Goal: Information Seeking & Learning: Learn about a topic

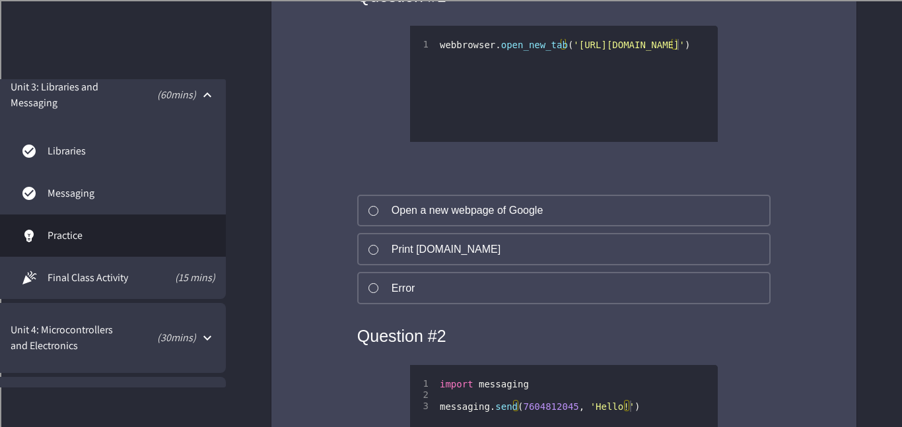
scroll to position [926, 0]
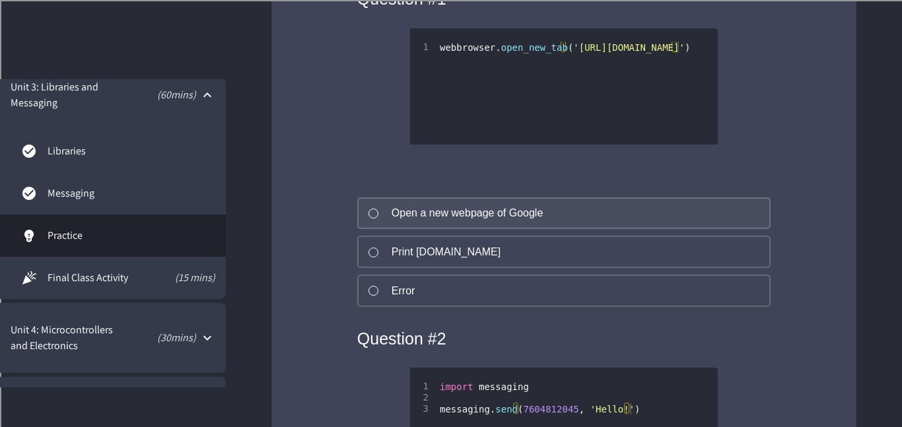
click at [429, 230] on button "Open a new webpage of Google" at bounding box center [563, 213] width 413 height 32
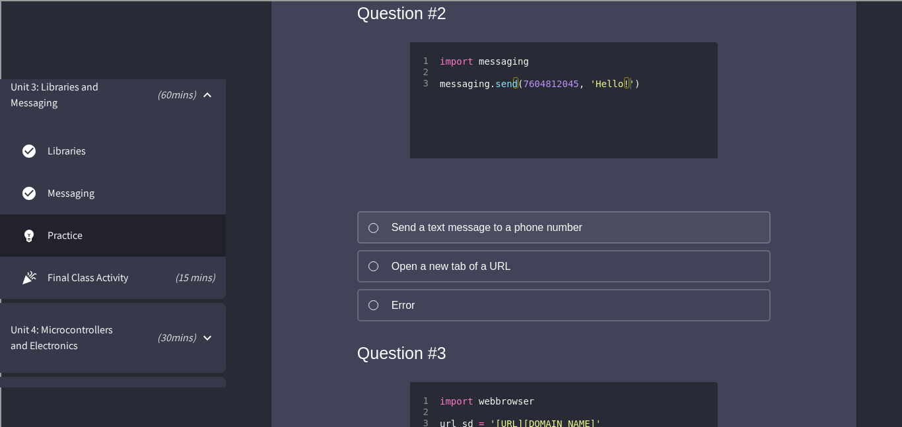
scroll to position [1250, 0]
click at [434, 237] on div "Send a text message to a phone number" at bounding box center [487, 229] width 191 height 16
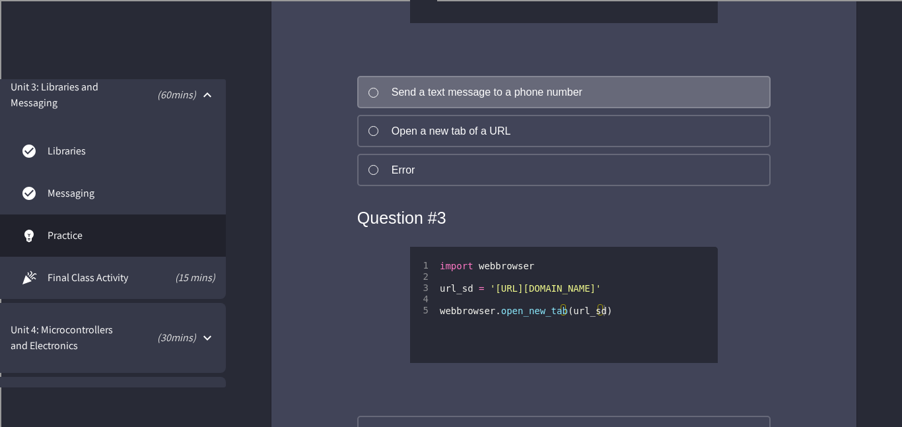
click at [511, 186] on button "Error" at bounding box center [563, 170] width 413 height 32
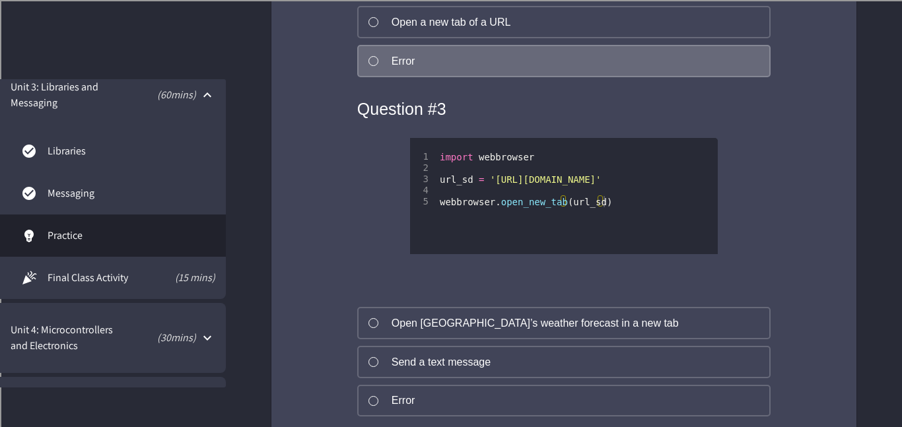
scroll to position [1499, 0]
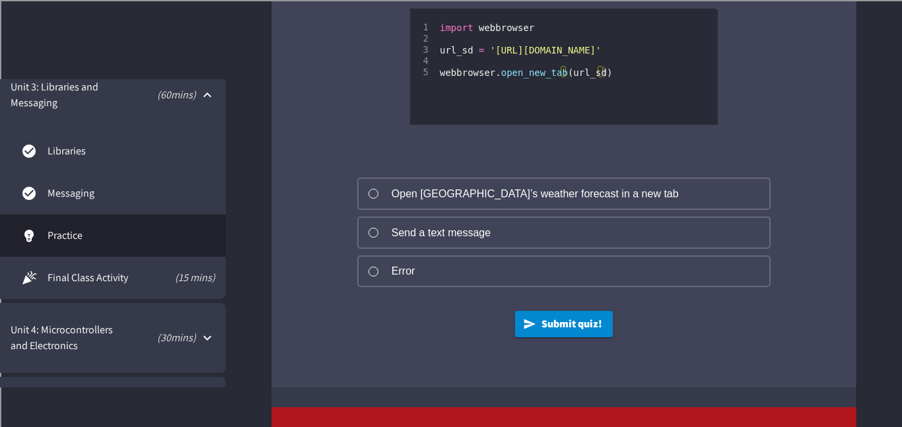
scroll to position [1623, 0]
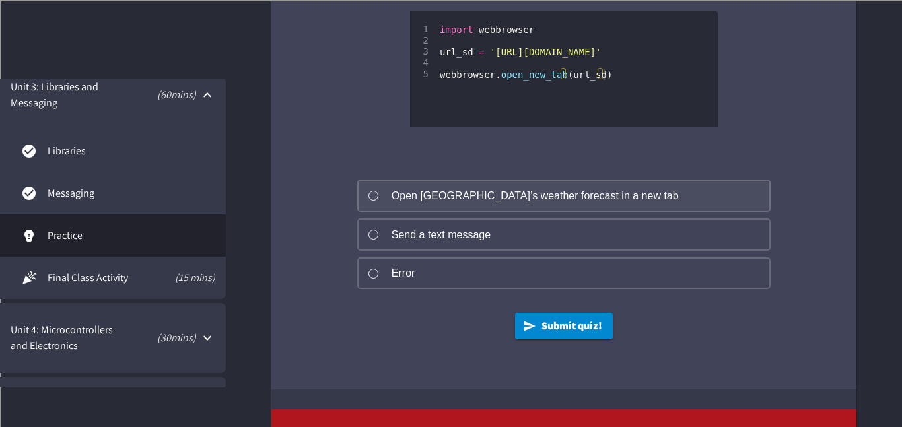
click at [493, 212] on button "Open [GEOGRAPHIC_DATA]’s weather forecast in a new tab" at bounding box center [563, 196] width 413 height 32
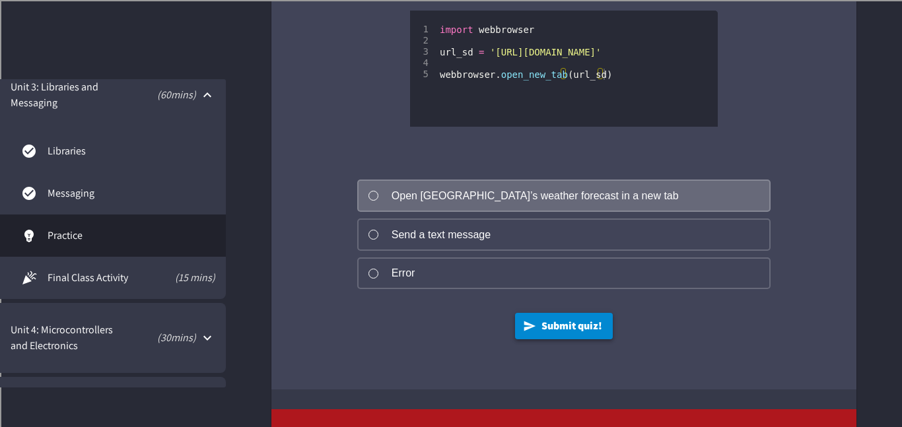
click at [559, 339] on button "Submit quiz!" at bounding box center [564, 326] width 98 height 26
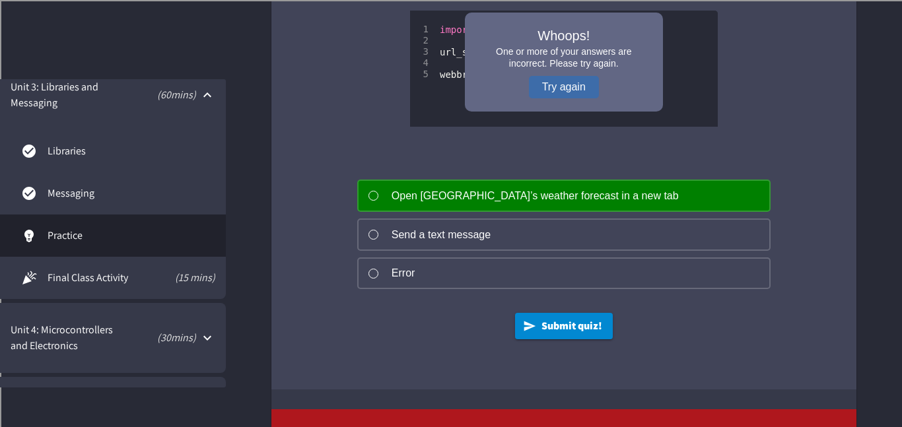
click at [562, 98] on button "Try again" at bounding box center [564, 87] width 70 height 22
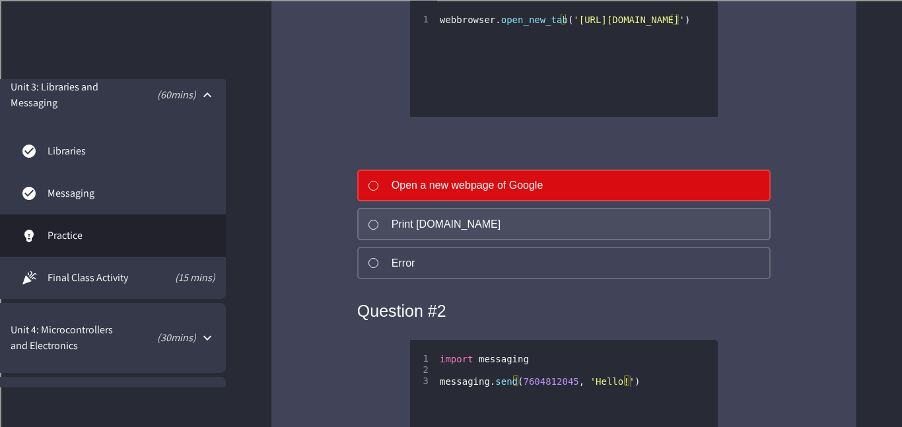
scroll to position [956, 0]
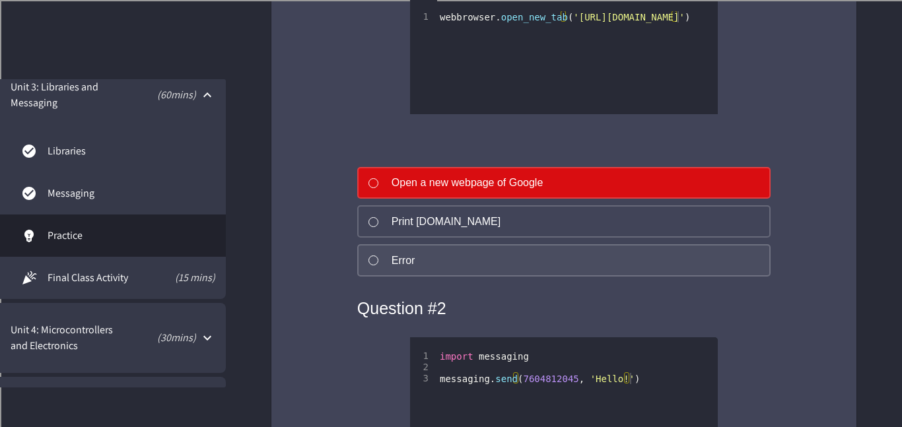
click at [506, 277] on button "Error" at bounding box center [563, 260] width 413 height 32
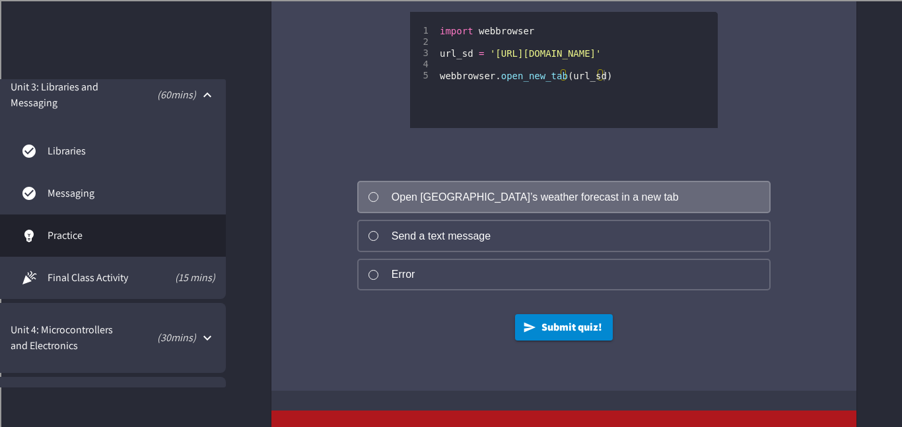
scroll to position [1715, 0]
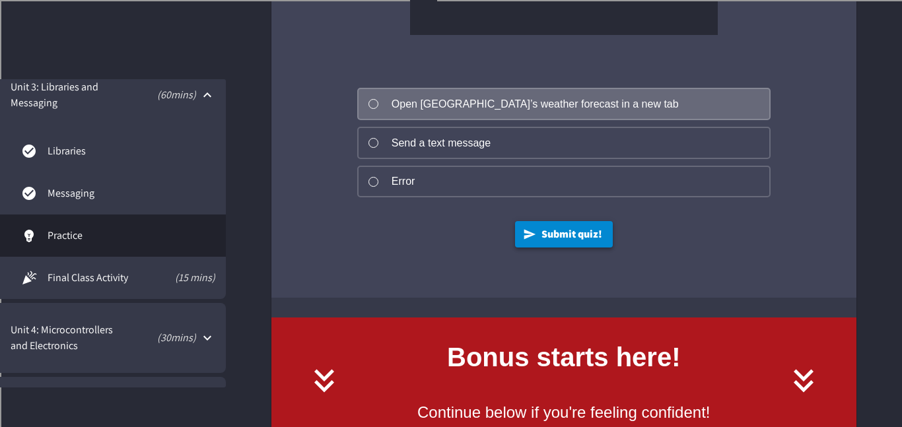
click at [535, 248] on button "Submit quiz!" at bounding box center [564, 234] width 98 height 26
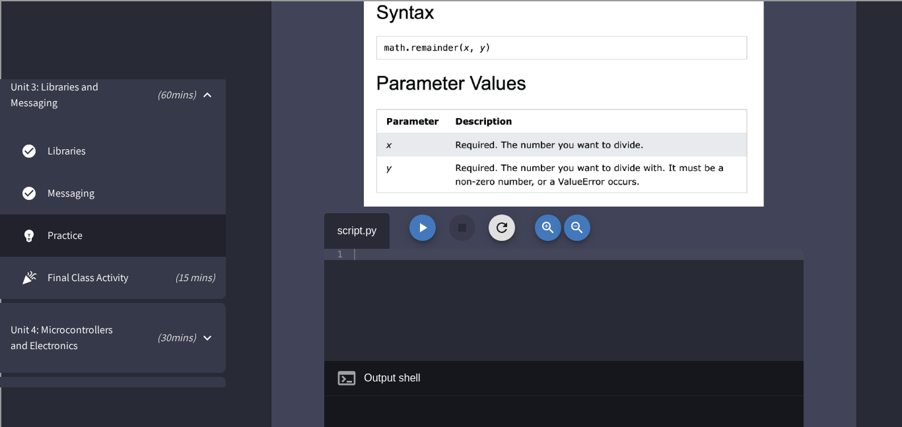
scroll to position [2467, 0]
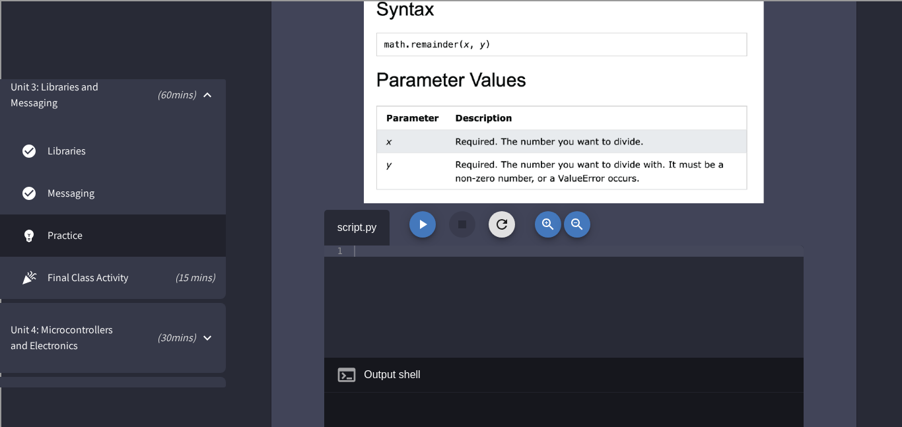
click at [127, 277] on span "Final Class Activity" at bounding box center [100, 278] width 104 height 16
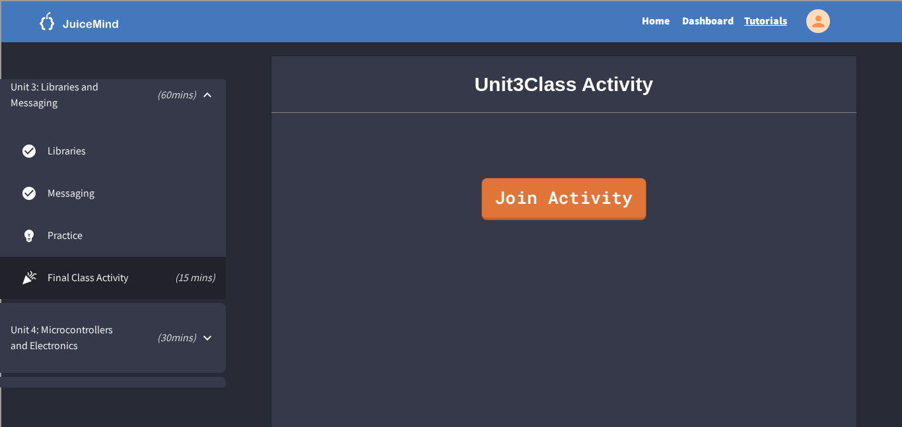
click at [641, 202] on link "Join Activity" at bounding box center [563, 199] width 164 height 42
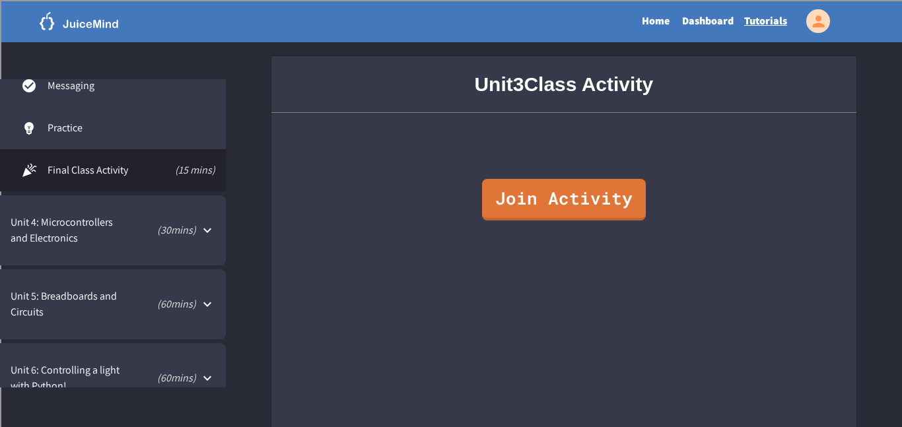
scroll to position [272, 0]
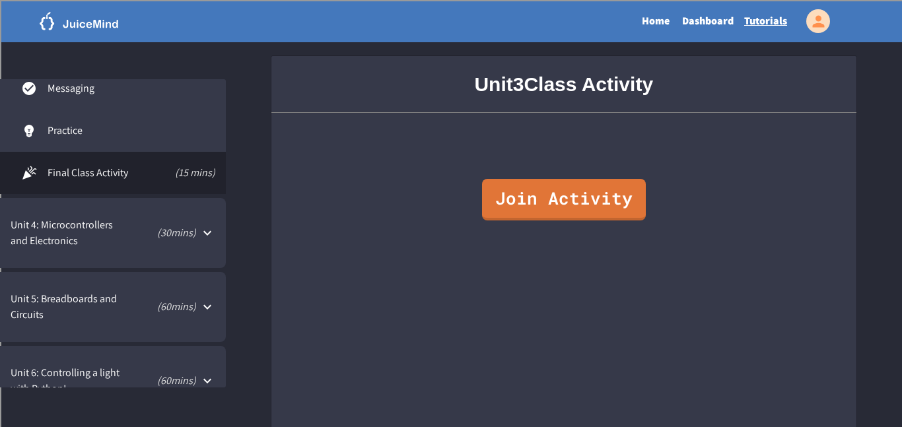
click at [132, 232] on div "( 30 mins)" at bounding box center [163, 233] width 71 height 16
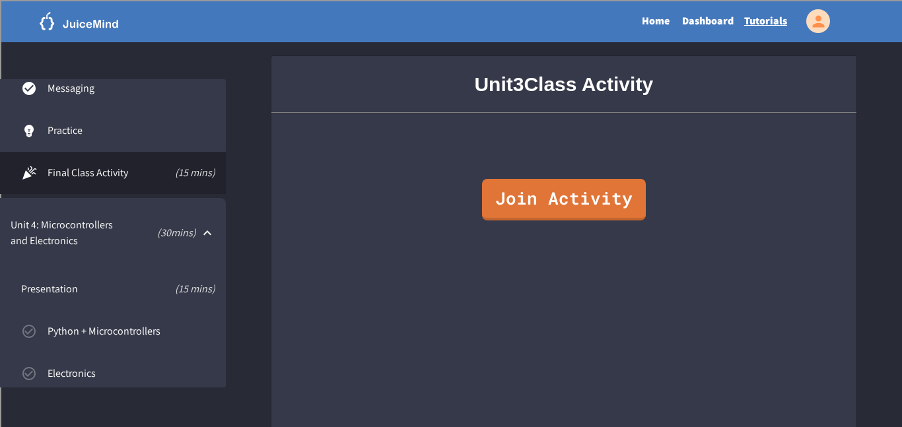
click at [127, 329] on span "Python + Microcontrollers" at bounding box center [132, 332] width 168 height 16
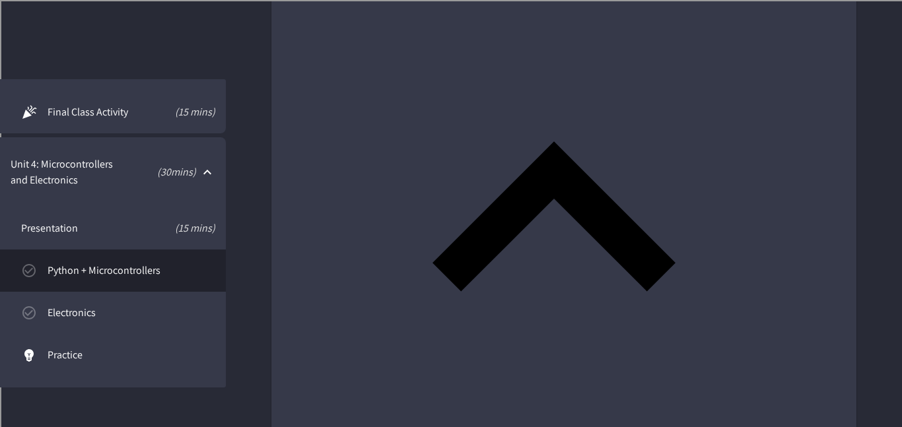
scroll to position [1527, 0]
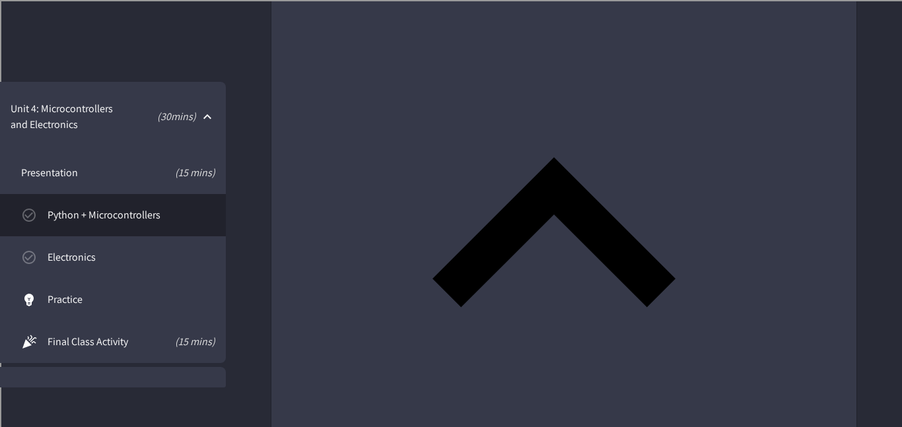
scroll to position [383, 0]
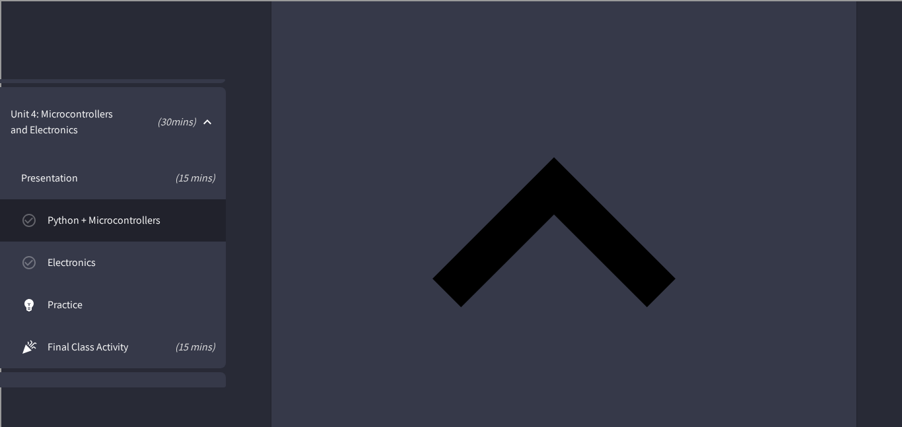
click at [87, 263] on span "Electronics" at bounding box center [132, 263] width 168 height 16
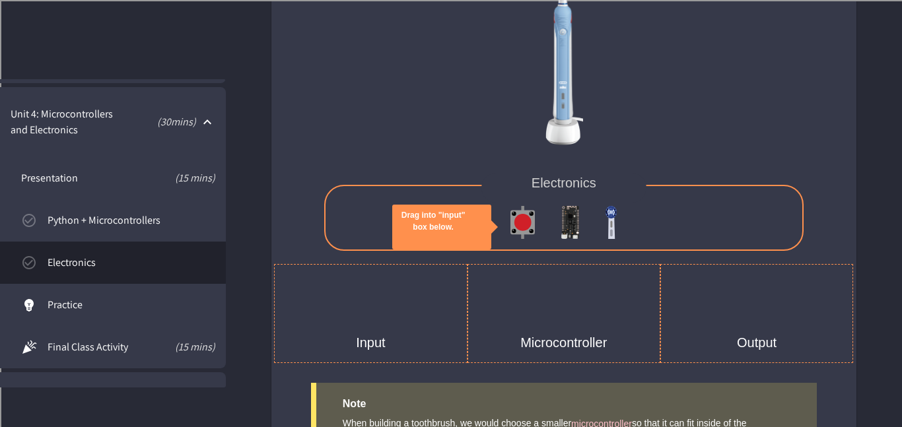
scroll to position [2915, 0]
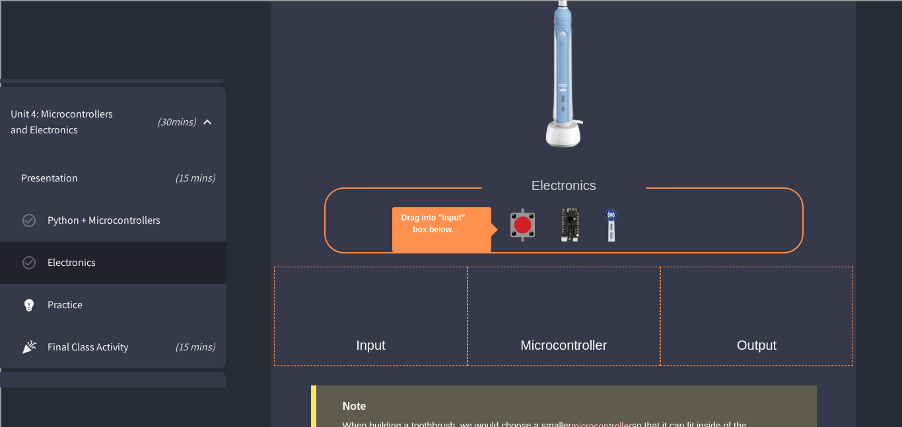
click at [141, 226] on span "Python + Microcontrollers" at bounding box center [132, 221] width 168 height 16
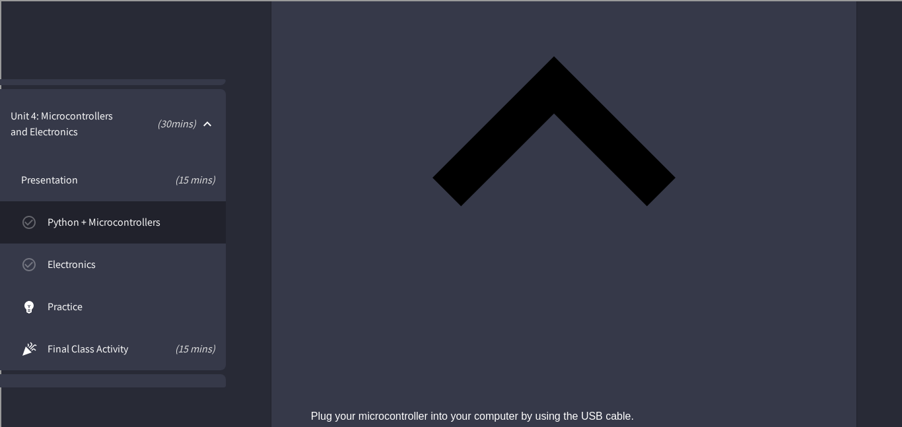
scroll to position [1605, 0]
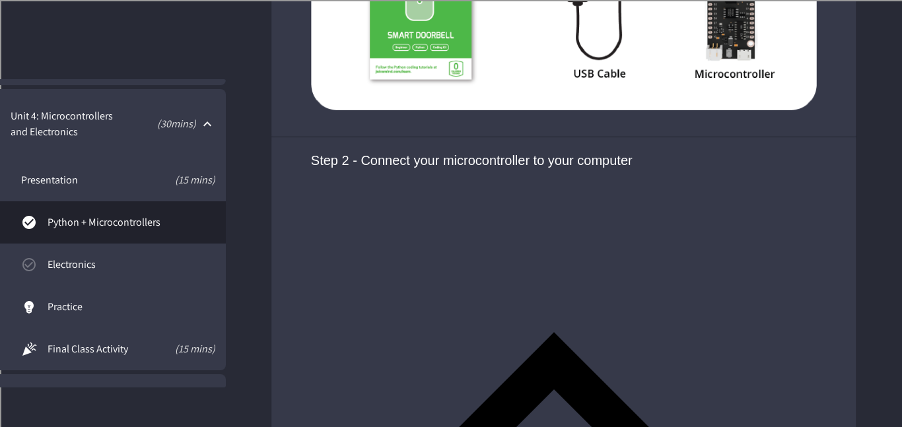
scroll to position [1330, 0]
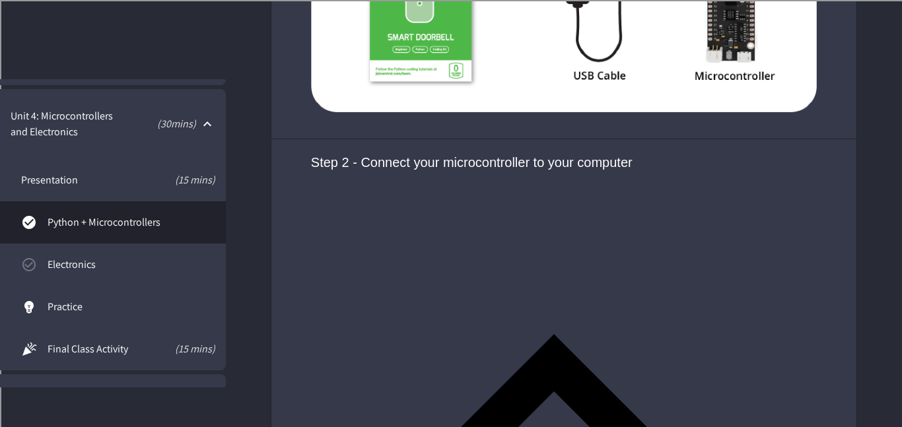
click at [90, 260] on span "Electronics" at bounding box center [132, 265] width 168 height 16
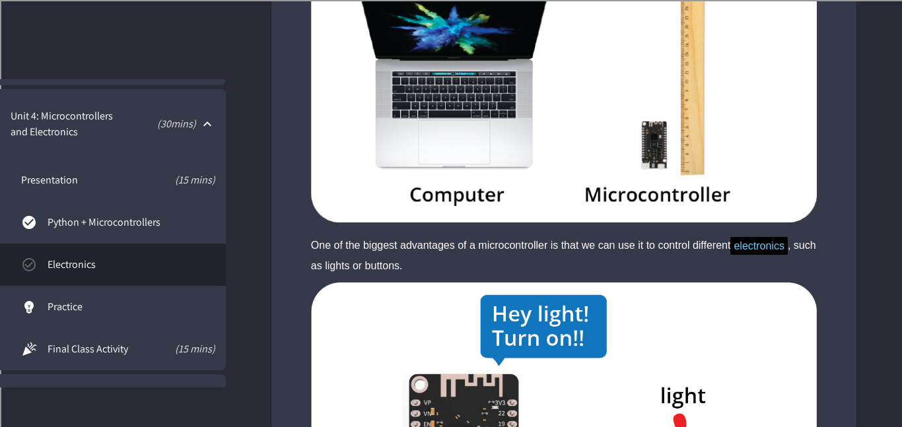
scroll to position [362, 0]
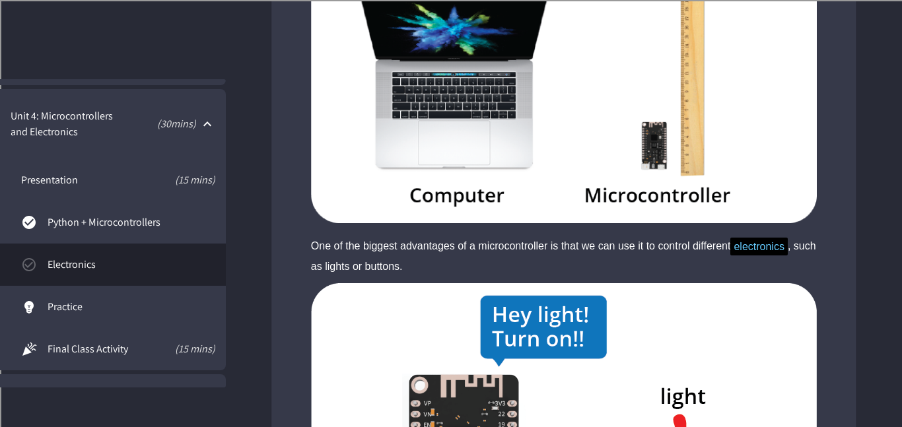
click at [110, 227] on span "Python + Microcontrollers" at bounding box center [132, 223] width 168 height 16
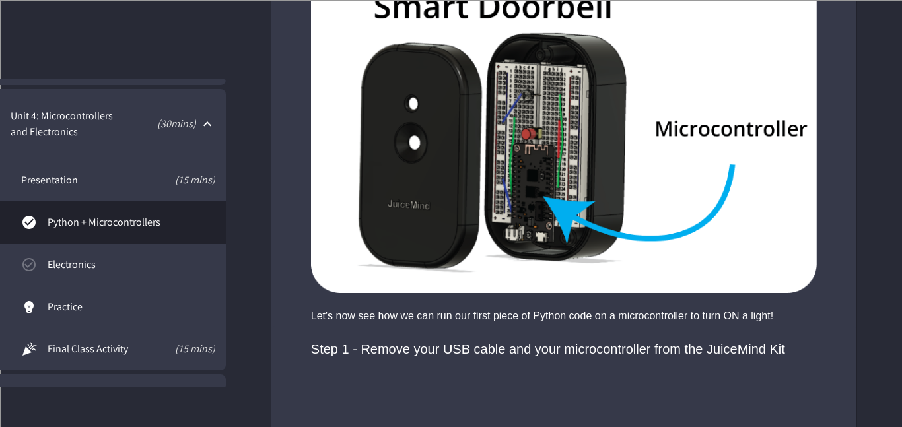
scroll to position [314, 0]
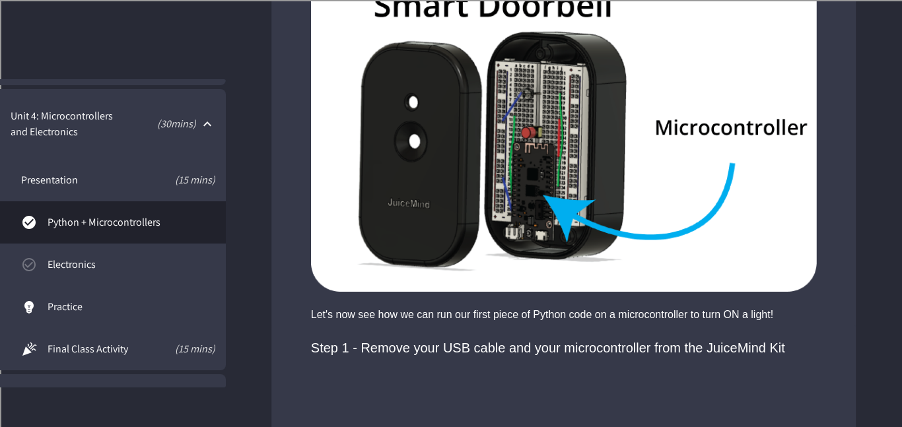
click at [82, 165] on link "Presentation (15 mins)" at bounding box center [113, 180] width 226 height 42
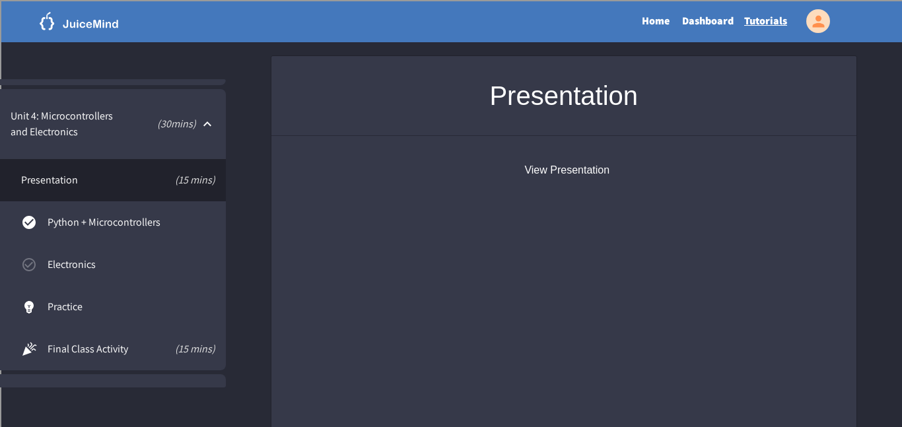
click at [602, 178] on button "View Presentation" at bounding box center [566, 170] width 85 height 16
click at [88, 217] on span "Python + Microcontrollers" at bounding box center [132, 223] width 168 height 16
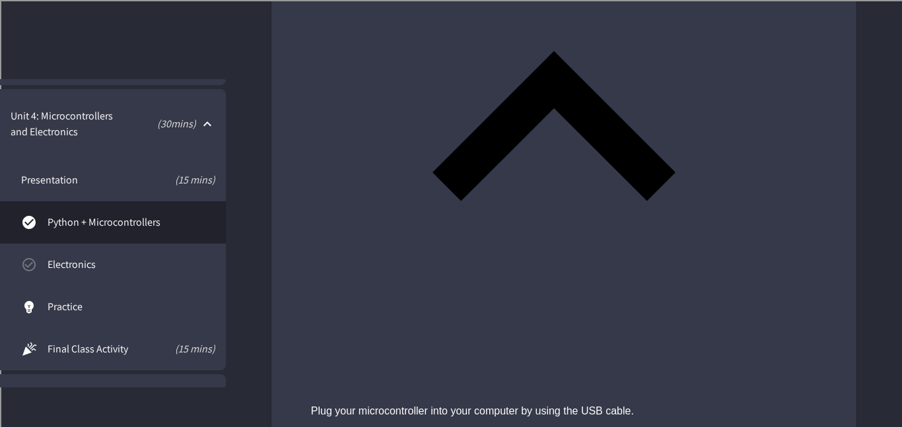
scroll to position [1616, 0]
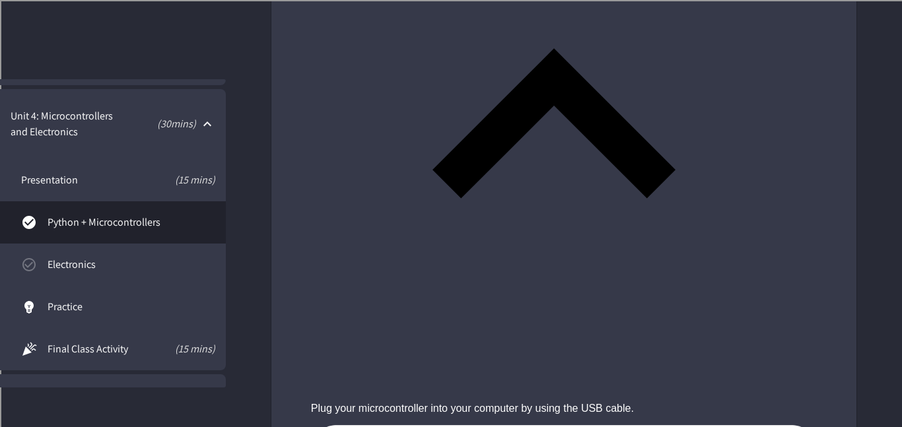
click at [83, 269] on span "Electronics" at bounding box center [132, 265] width 168 height 16
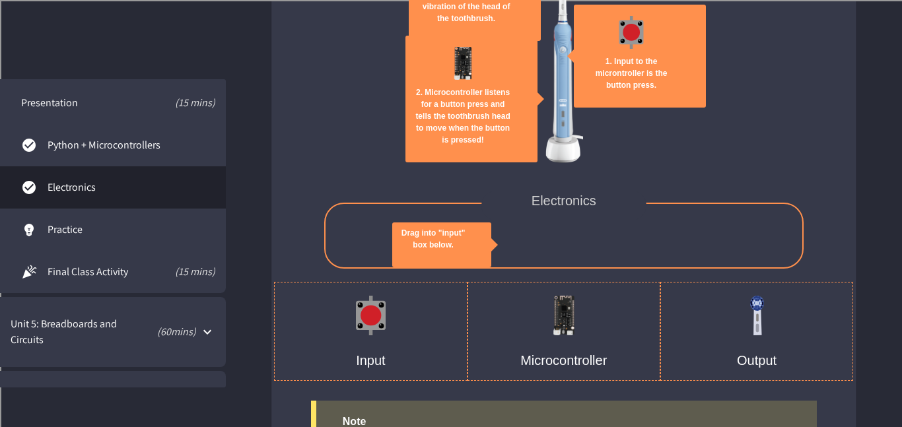
scroll to position [459, 0]
click at [174, 223] on span "Practice" at bounding box center [132, 229] width 168 height 16
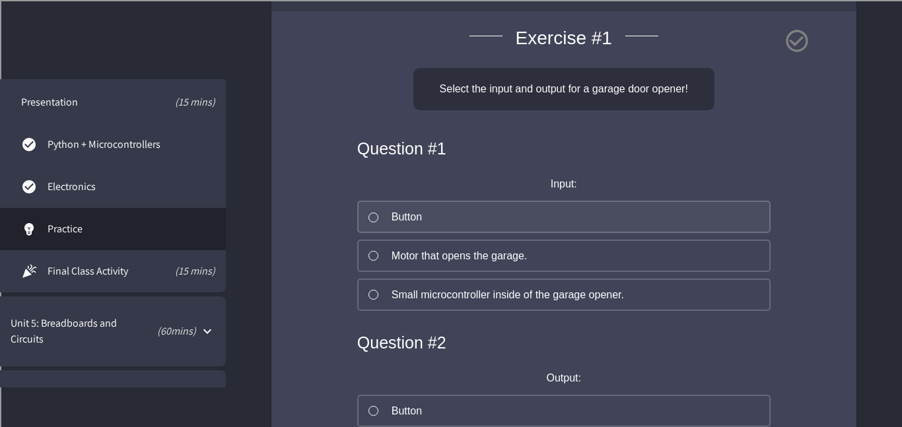
click at [429, 220] on button "Button" at bounding box center [563, 217] width 413 height 32
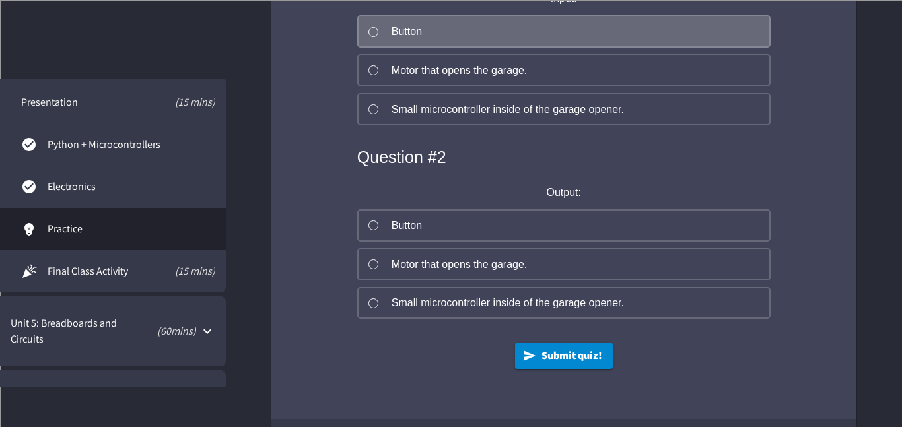
scroll to position [329, 0]
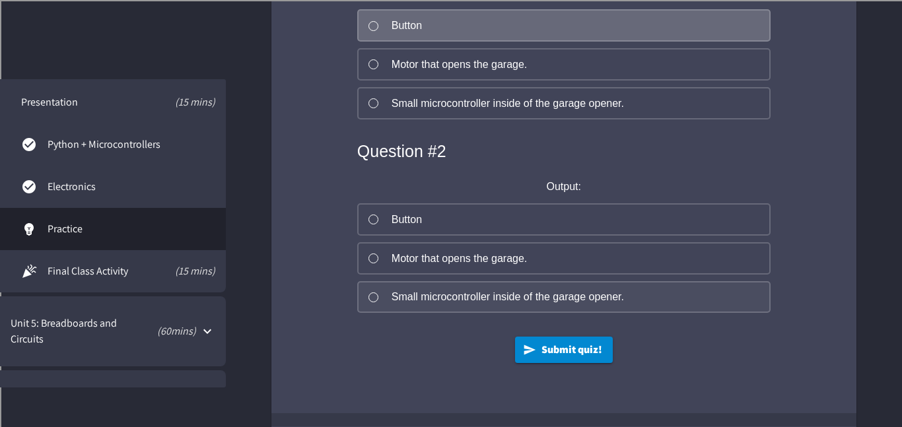
click at [440, 292] on button "Small microcontroller inside of the garage opener." at bounding box center [563, 297] width 413 height 32
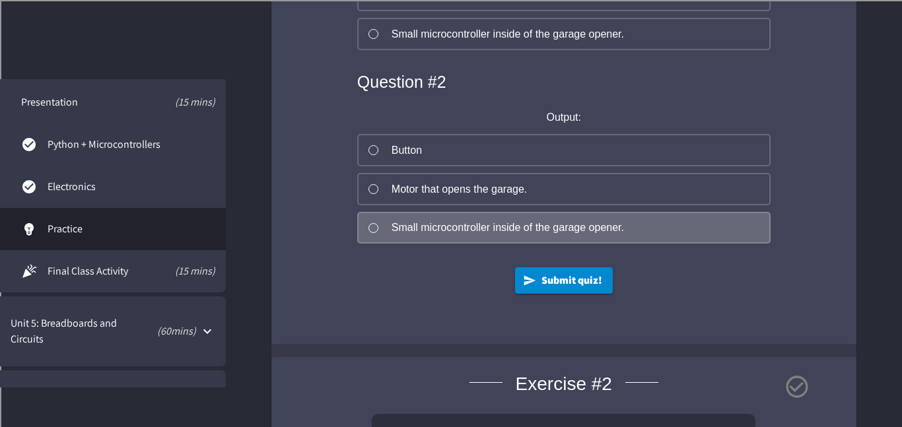
scroll to position [404, 0]
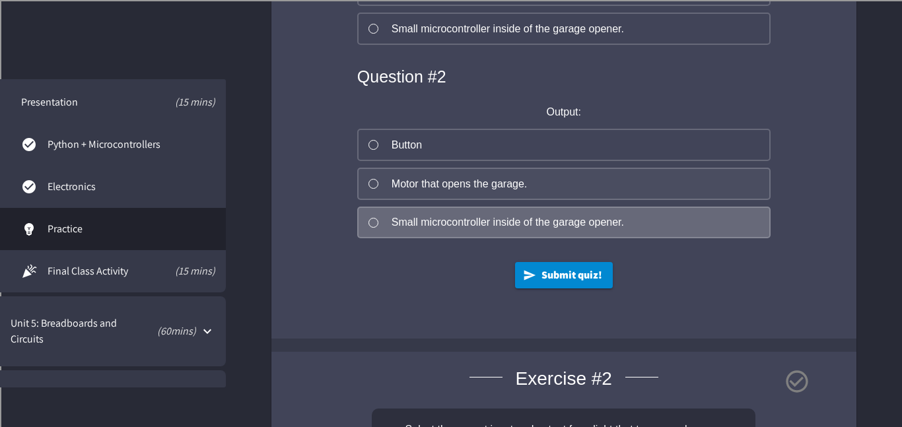
click at [442, 192] on div "Motor that opens the garage." at bounding box center [459, 184] width 135 height 16
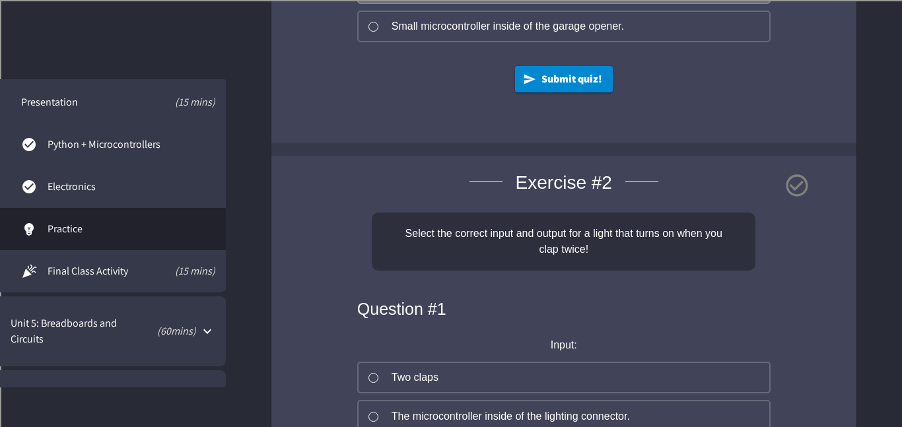
scroll to position [602, 0]
click at [529, 84] on icon "button" at bounding box center [529, 77] width 13 height 13
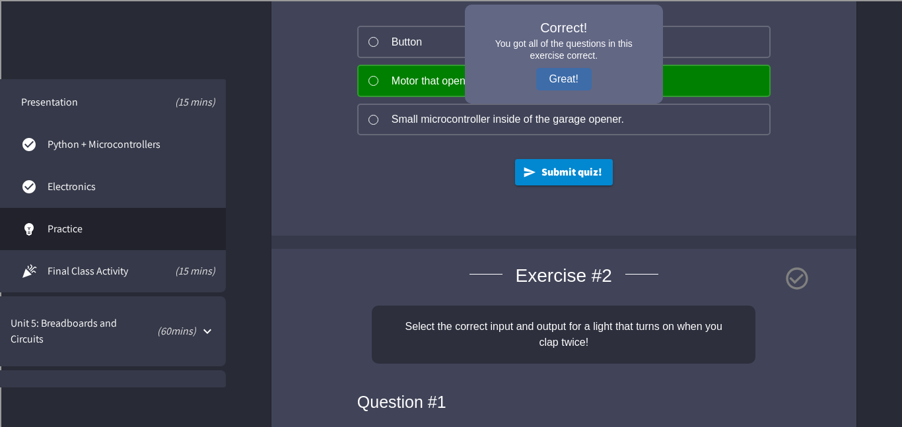
click at [555, 90] on button "Great!" at bounding box center [563, 79] width 55 height 22
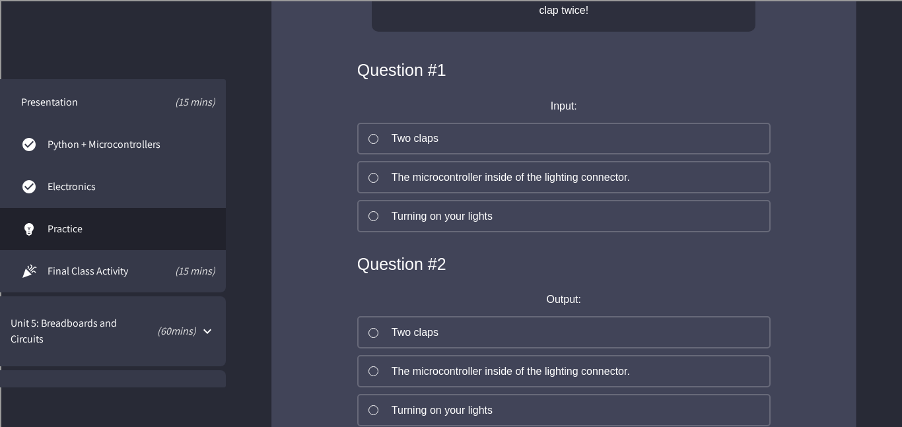
scroll to position [837, 0]
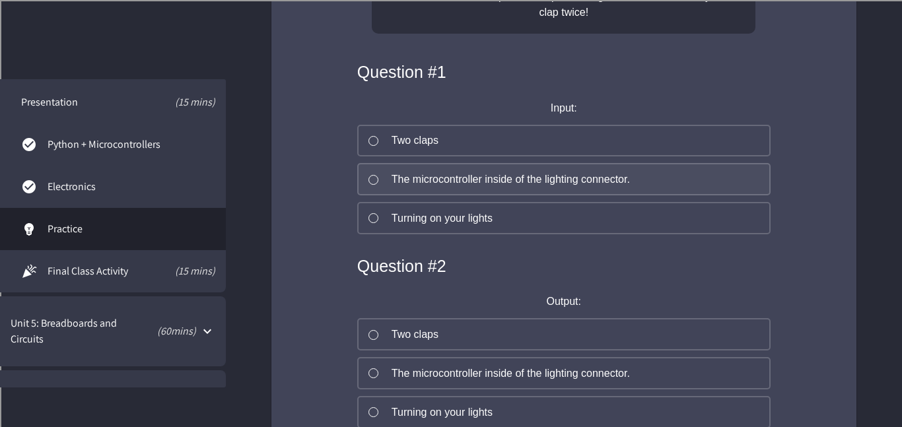
click at [512, 195] on button "The microcontroller inside of the lighting connector." at bounding box center [563, 179] width 413 height 32
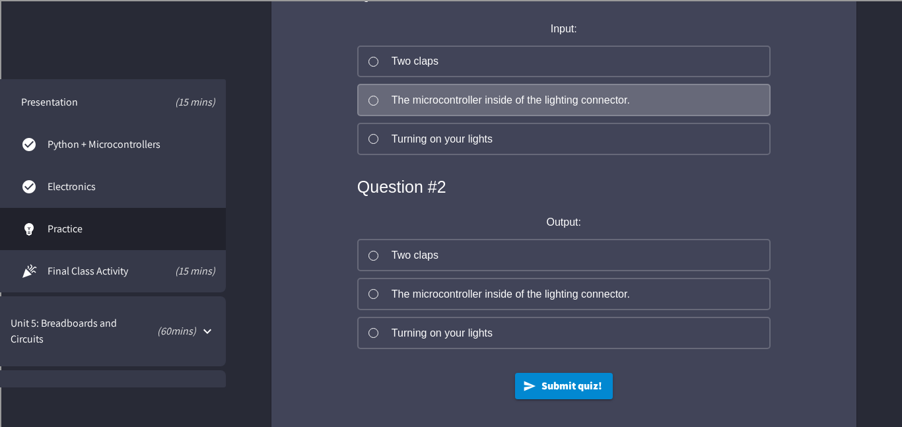
scroll to position [917, 0]
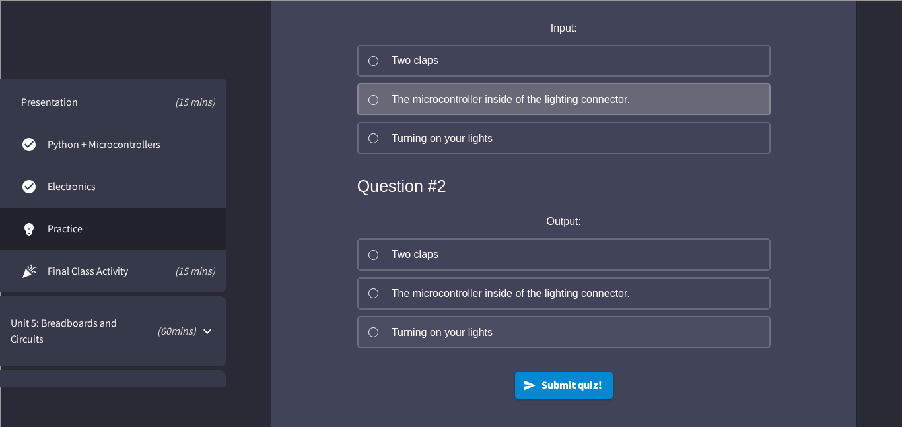
click at [490, 336] on div "Turning on your lights" at bounding box center [442, 333] width 101 height 16
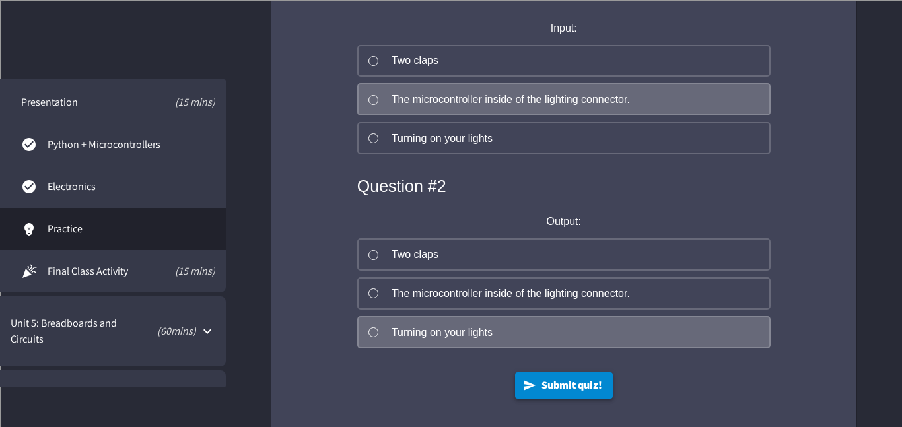
click at [545, 392] on button "Submit quiz!" at bounding box center [564, 385] width 98 height 26
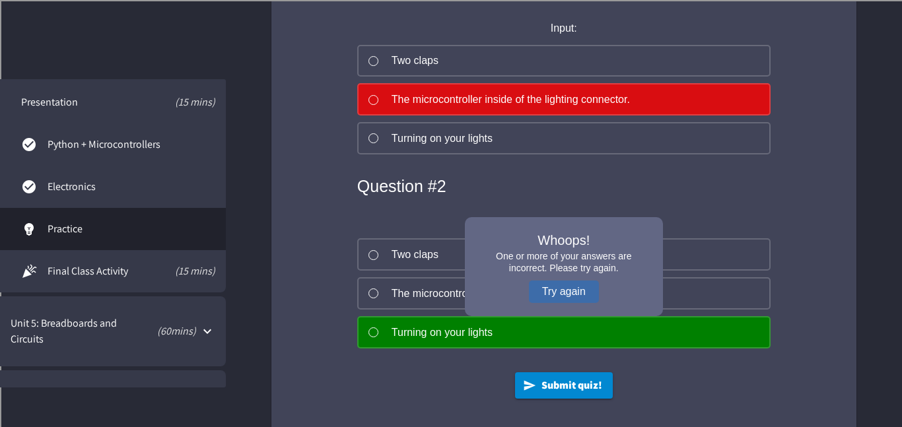
click at [554, 303] on button "Try again" at bounding box center [564, 292] width 70 height 22
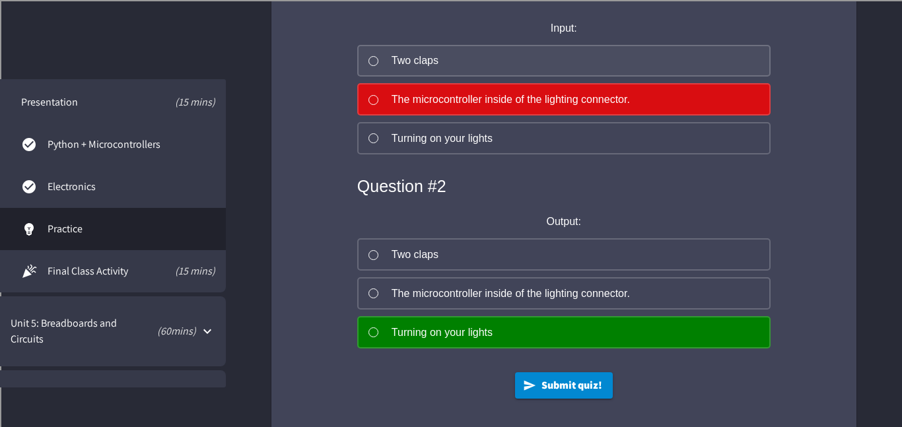
click at [475, 65] on button "Two claps" at bounding box center [563, 61] width 413 height 32
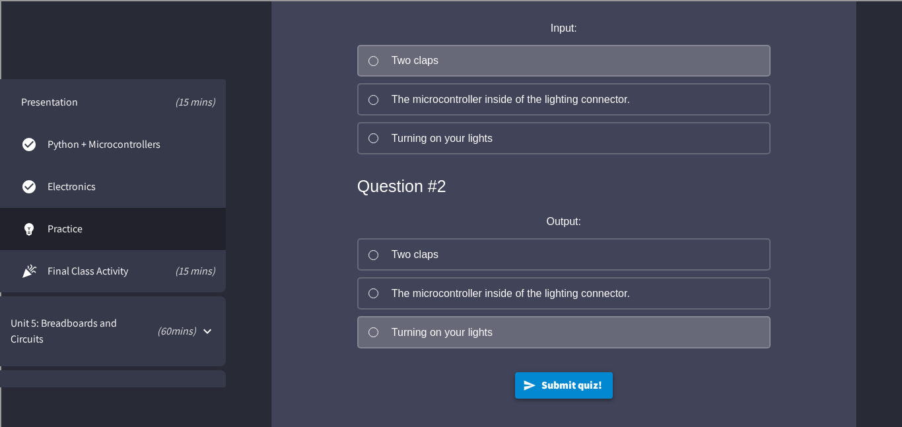
click at [555, 393] on button "Submit quiz!" at bounding box center [564, 385] width 98 height 26
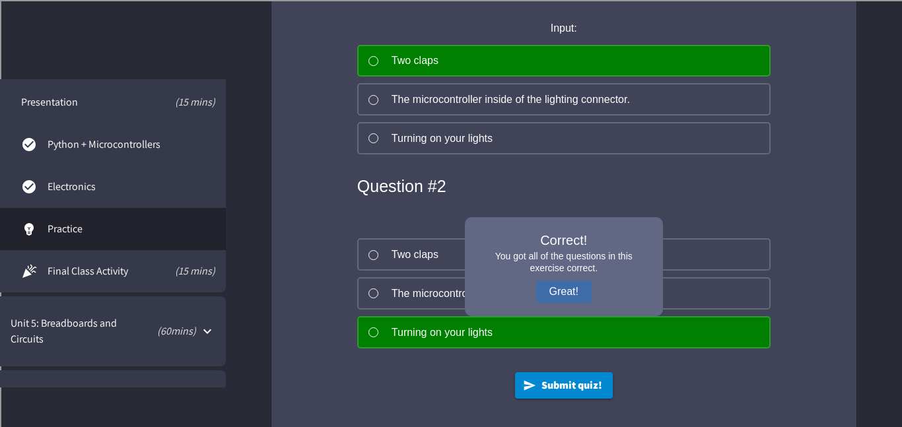
click at [555, 303] on button "Great!" at bounding box center [563, 292] width 55 height 22
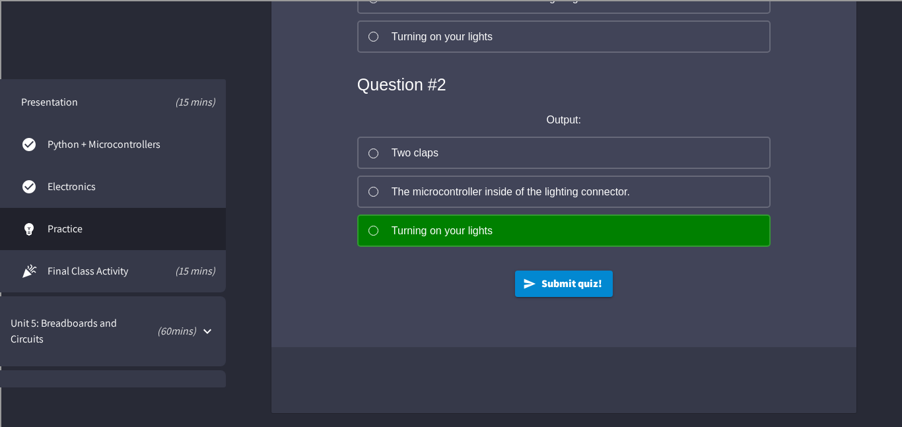
scroll to position [1027, 0]
click at [113, 324] on span "Unit 5: Breadboards and Circuits" at bounding box center [66, 332] width 110 height 32
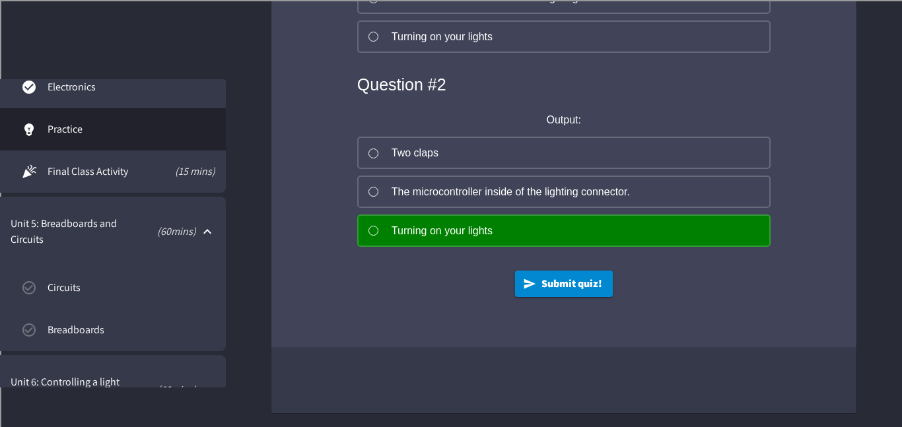
scroll to position [559, 0]
click at [99, 294] on span "Circuits" at bounding box center [132, 287] width 168 height 16
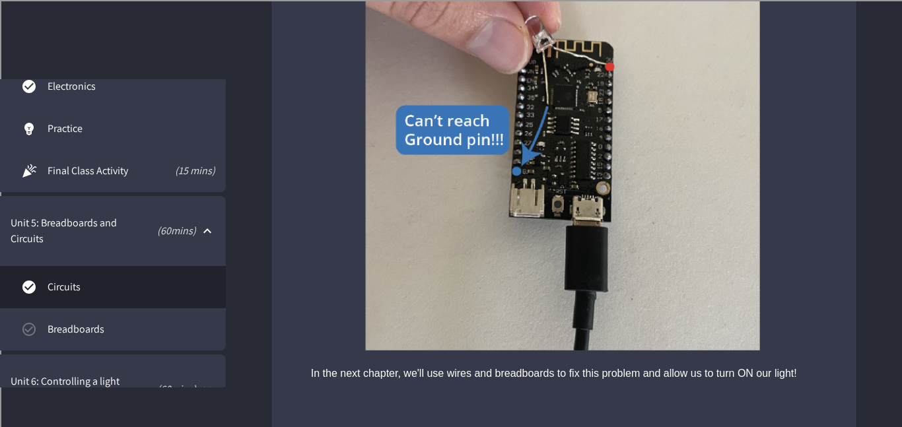
scroll to position [4053, 0]
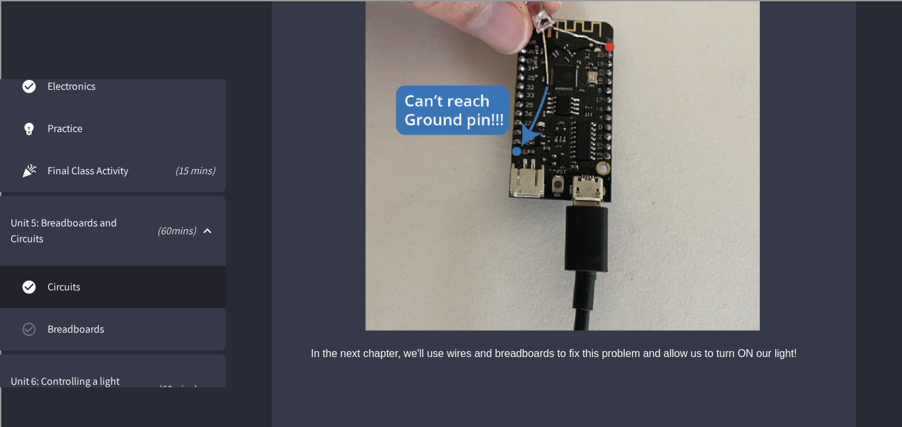
click at [114, 326] on span "Breadboards" at bounding box center [132, 330] width 168 height 16
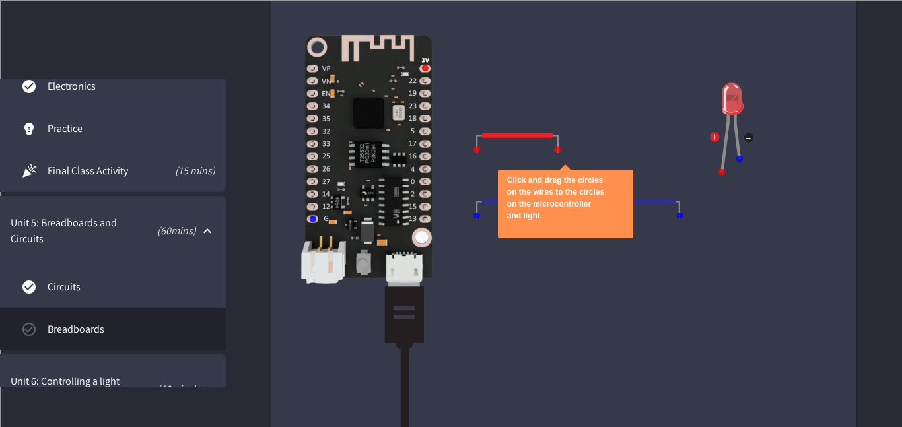
scroll to position [1214, 0]
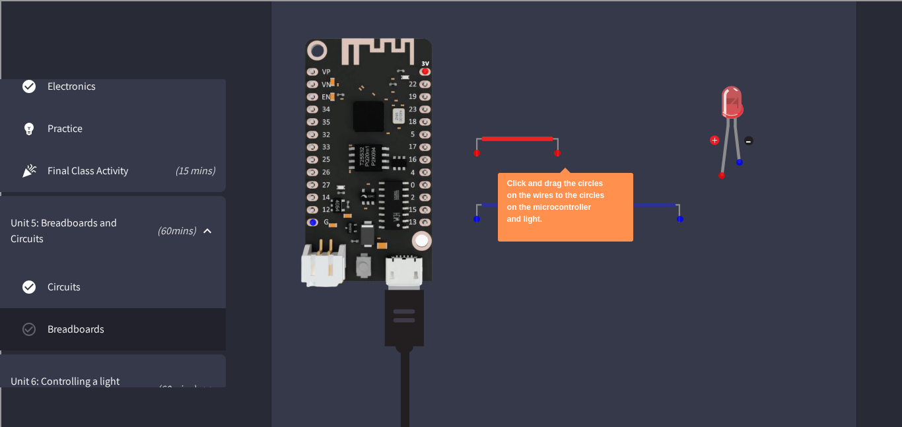
drag, startPoint x: 506, startPoint y: 141, endPoint x: 451, endPoint y: 67, distance: 92.6
click at [451, 67] on div "Click and drag the circles on the wires to the circles on the microcontroller a…" at bounding box center [563, 203] width 585 height 396
click at [510, 146] on img at bounding box center [517, 147] width 83 height 20
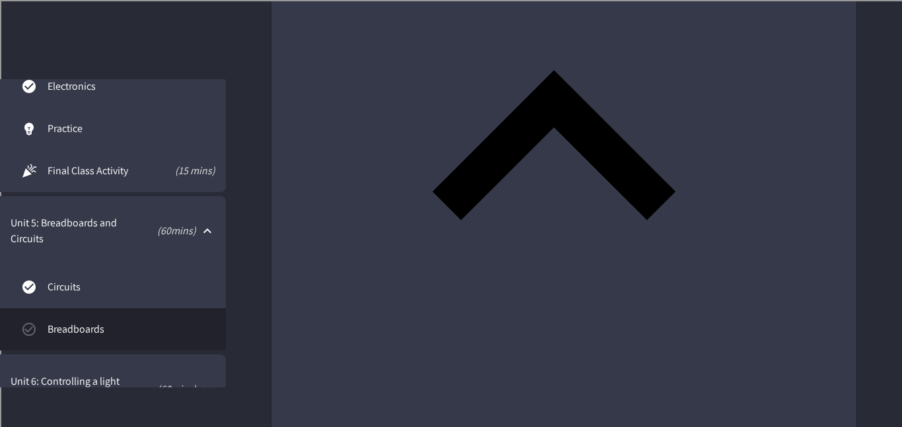
scroll to position [2685, 0]
drag, startPoint x: 510, startPoint y: 153, endPoint x: 522, endPoint y: 152, distance: 11.2
drag, startPoint x: 597, startPoint y: 292, endPoint x: 554, endPoint y: 279, distance: 44.9
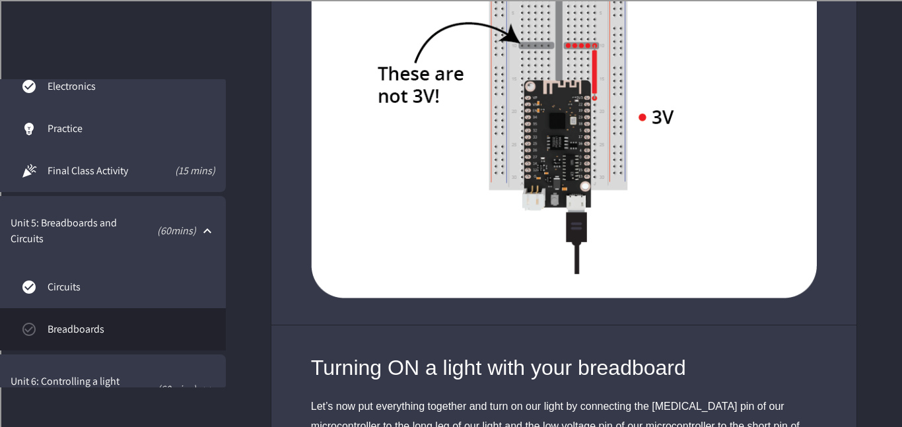
scroll to position [3816, 0]
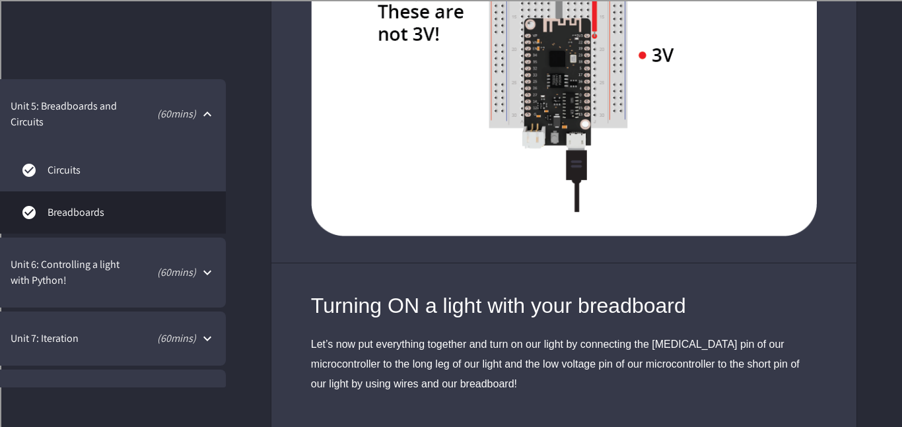
scroll to position [674, 0]
click at [84, 275] on span "Unit 6: Controlling a light with Python!" at bounding box center [69, 275] width 116 height 32
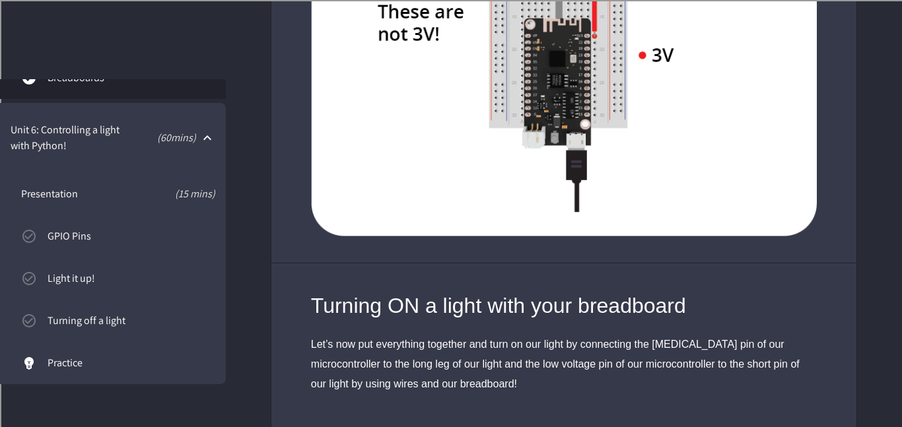
scroll to position [809, 0]
click at [83, 223] on link "GPIO Pins" at bounding box center [113, 238] width 226 height 42
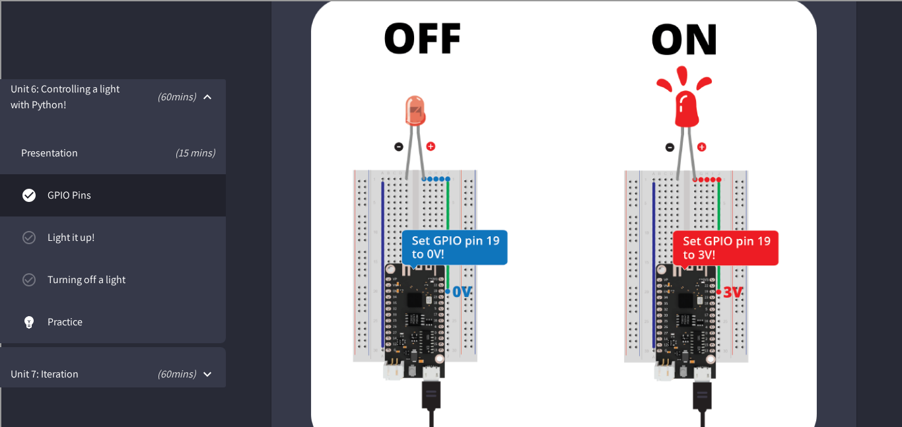
scroll to position [2115, 0]
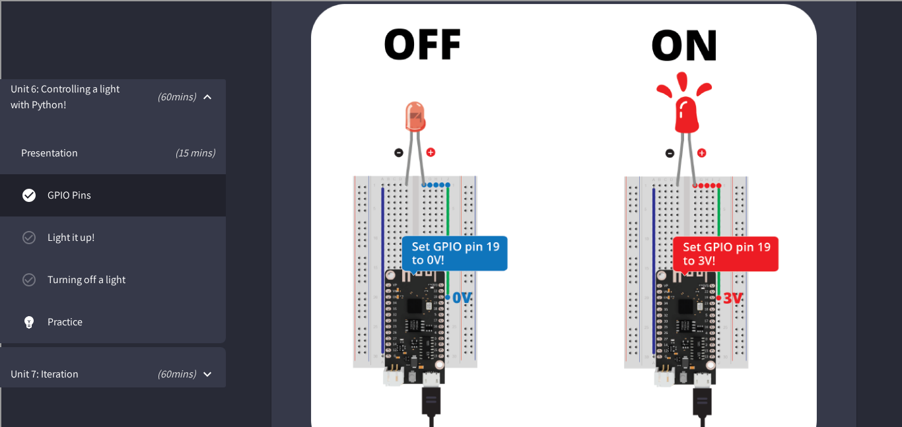
click at [109, 250] on link "Light it up!" at bounding box center [113, 238] width 226 height 42
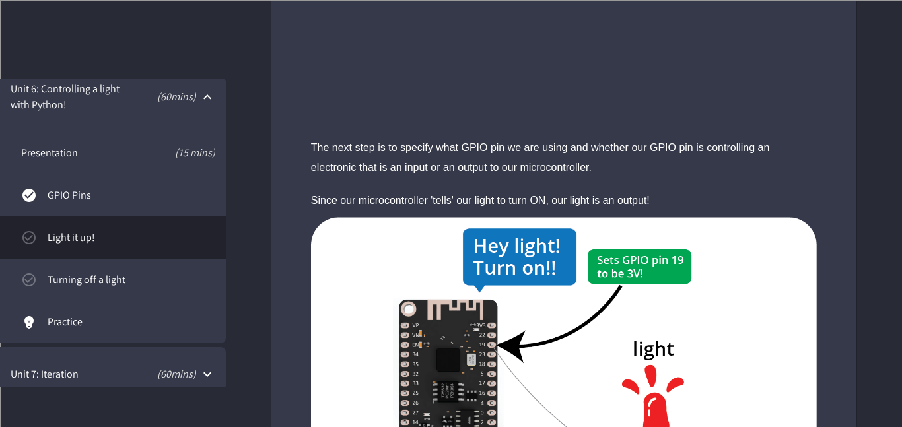
scroll to position [2482, 0]
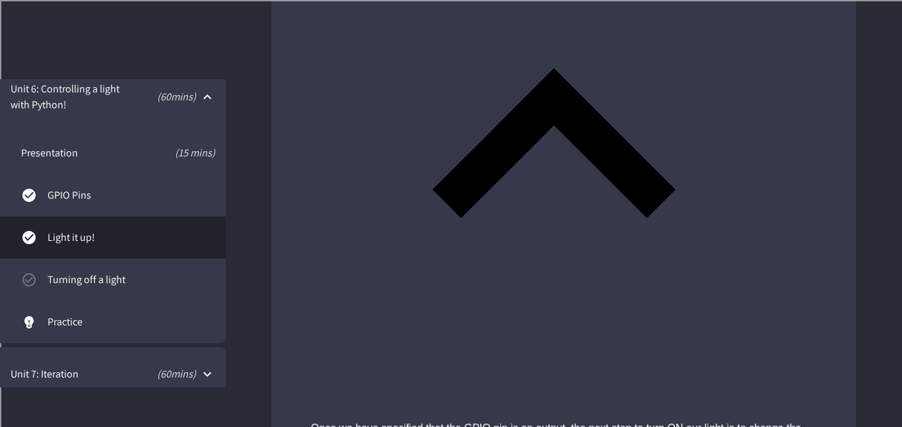
scroll to position [4061, 0]
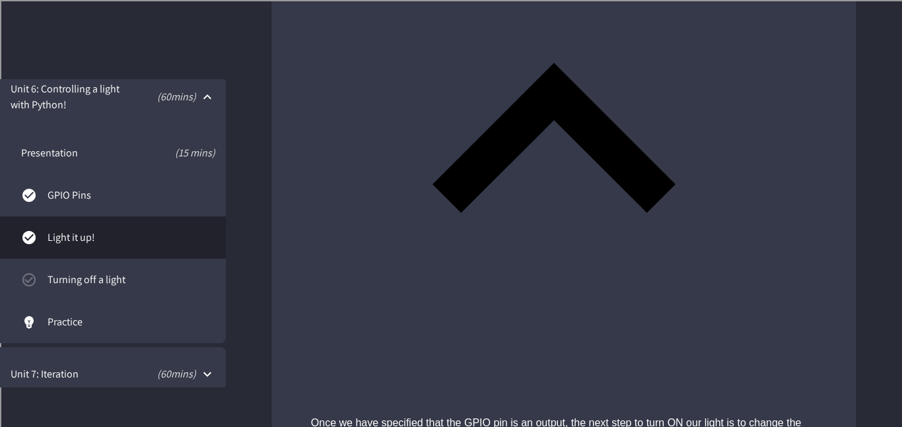
click at [78, 285] on span "Turning off a light" at bounding box center [132, 280] width 168 height 16
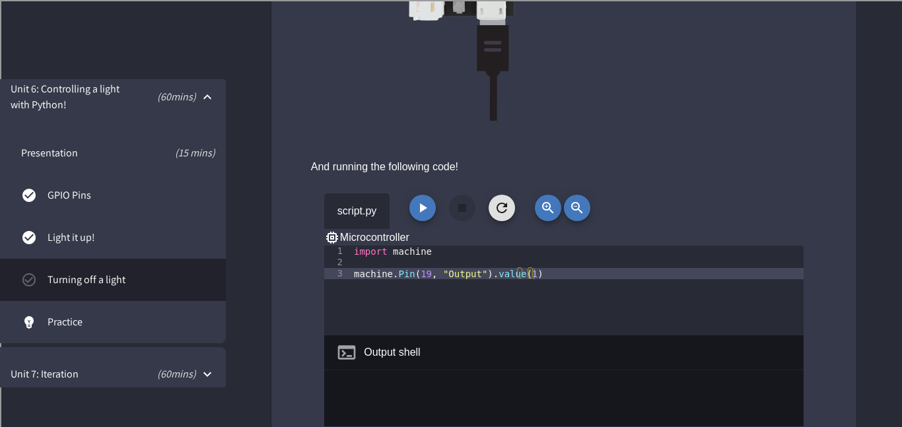
scroll to position [716, 0]
click at [422, 206] on icon "button" at bounding box center [423, 208] width 7 height 9
click at [422, 205] on icon "button" at bounding box center [423, 209] width 16 height 16
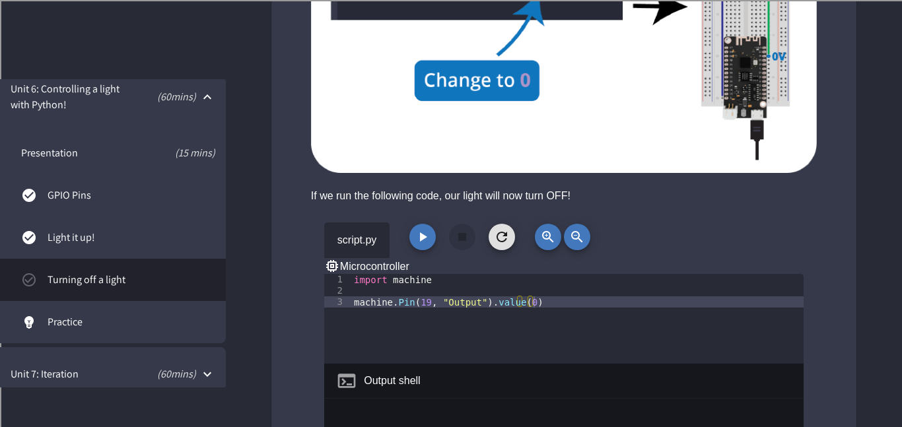
scroll to position [1403, 0]
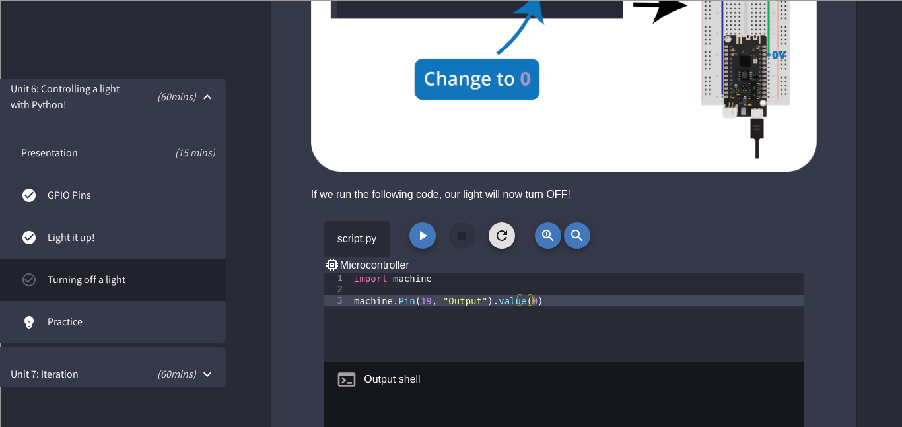
click at [420, 231] on icon "button" at bounding box center [423, 235] width 7 height 9
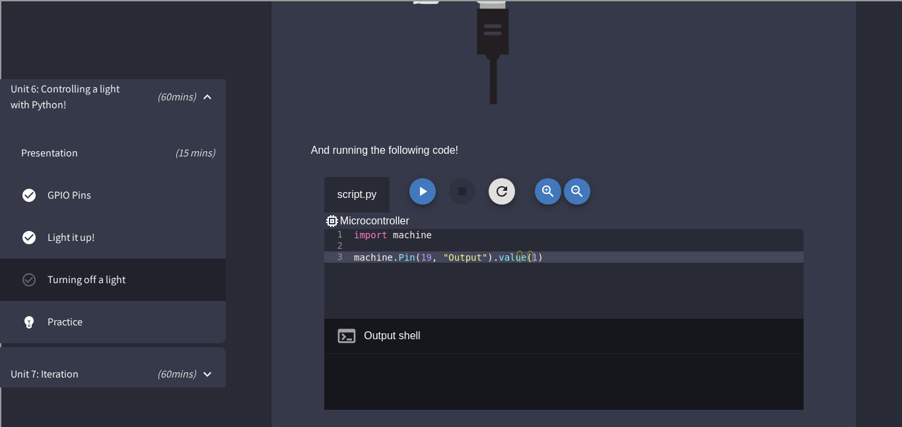
scroll to position [720, 0]
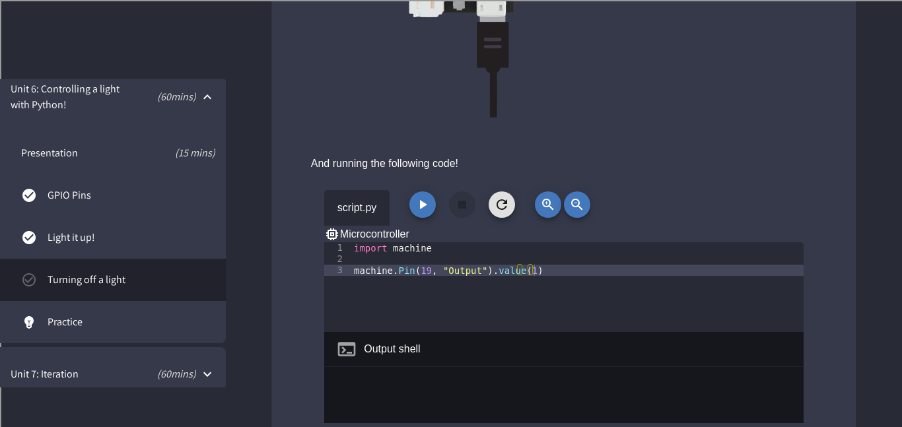
click at [425, 206] on icon "button" at bounding box center [423, 205] width 16 height 16
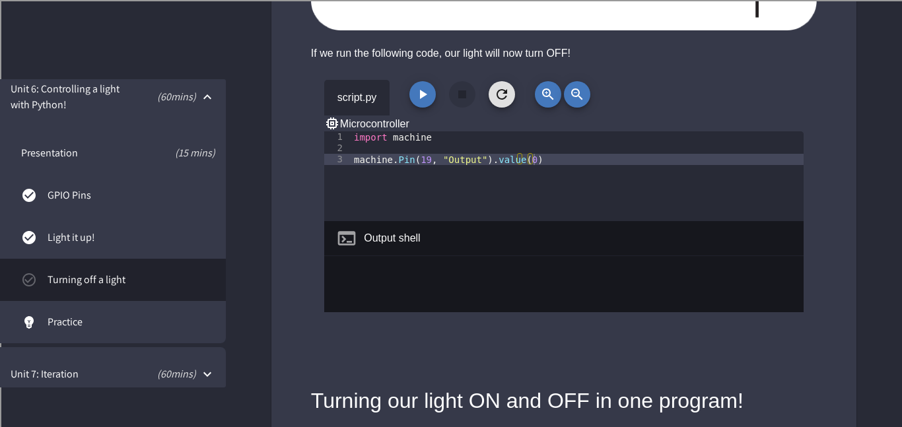
scroll to position [1539, 0]
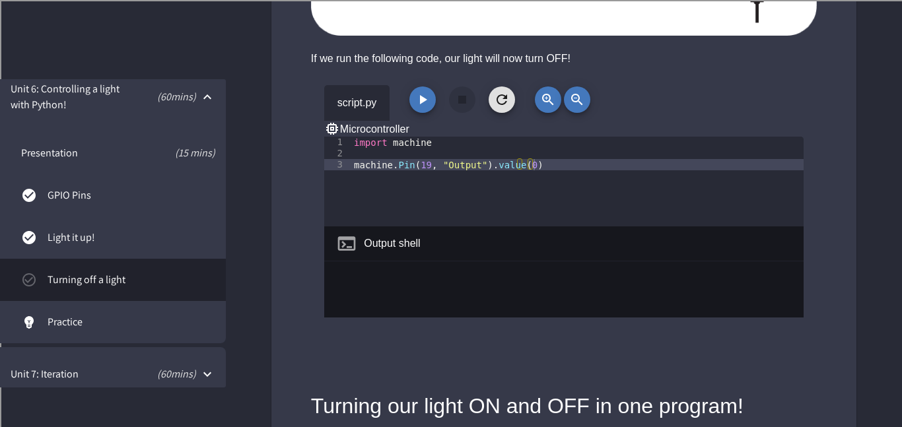
click at [425, 92] on button "button" at bounding box center [422, 99] width 26 height 26
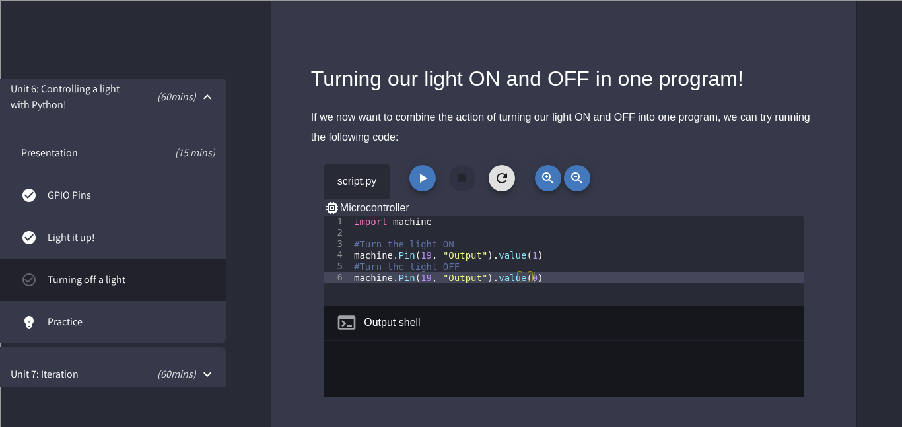
scroll to position [1874, 0]
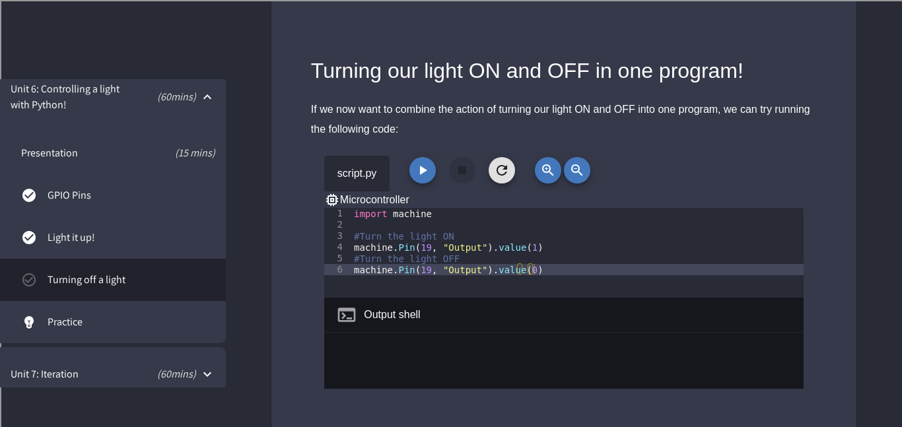
click at [420, 162] on icon "button" at bounding box center [423, 170] width 16 height 16
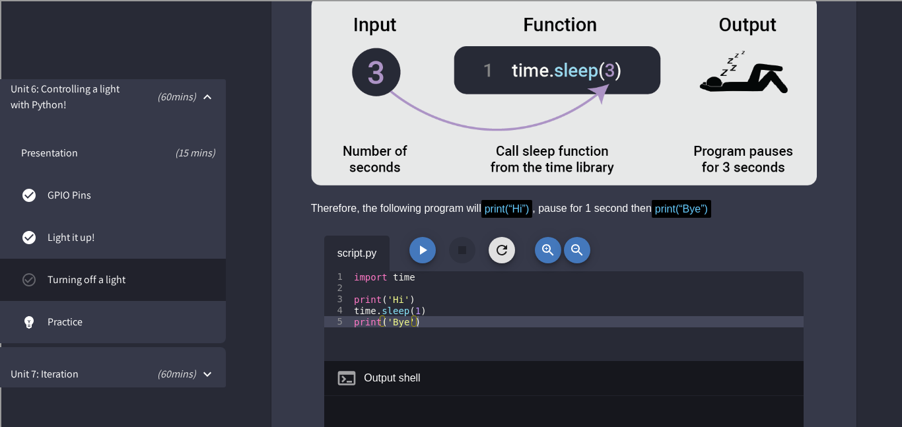
scroll to position [2907, 0]
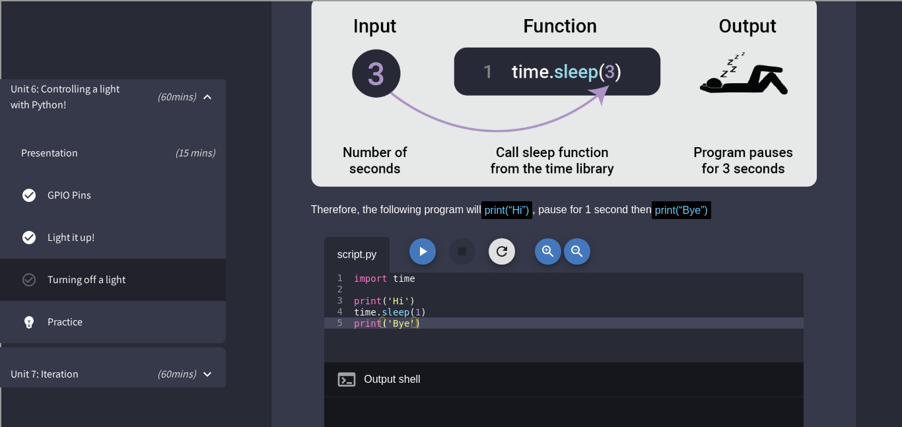
click at [419, 244] on icon "button" at bounding box center [423, 252] width 16 height 16
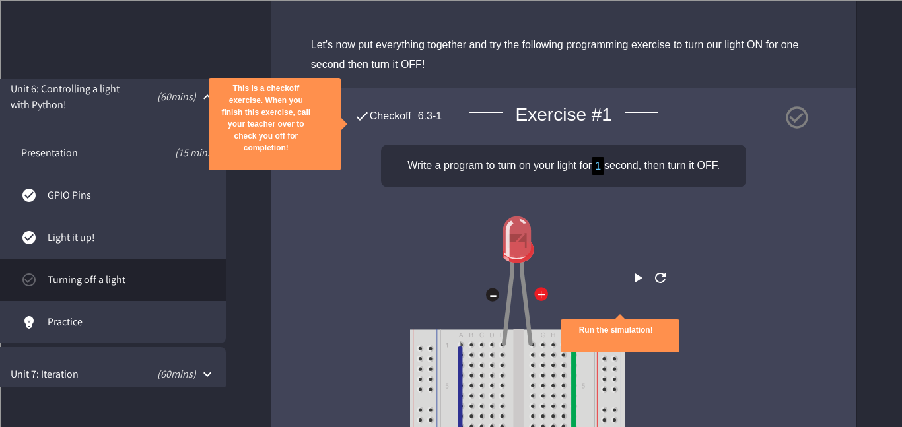
scroll to position [3390, 0]
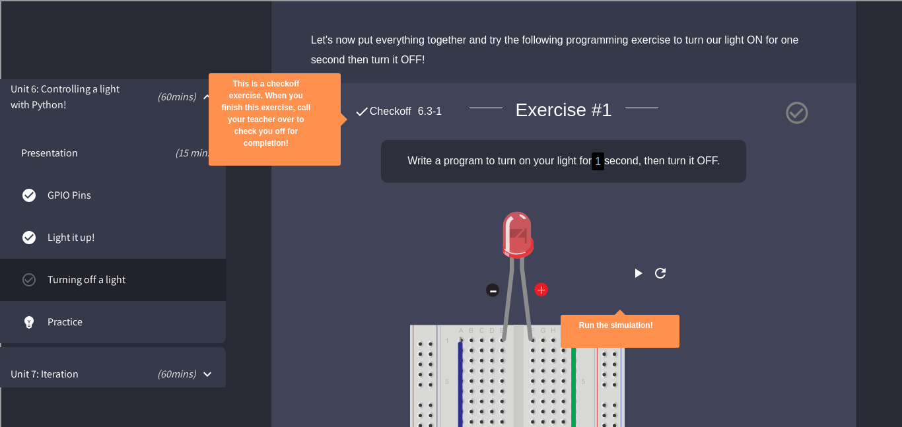
click at [384, 106] on span "Checkoff" at bounding box center [391, 111] width 42 height 11
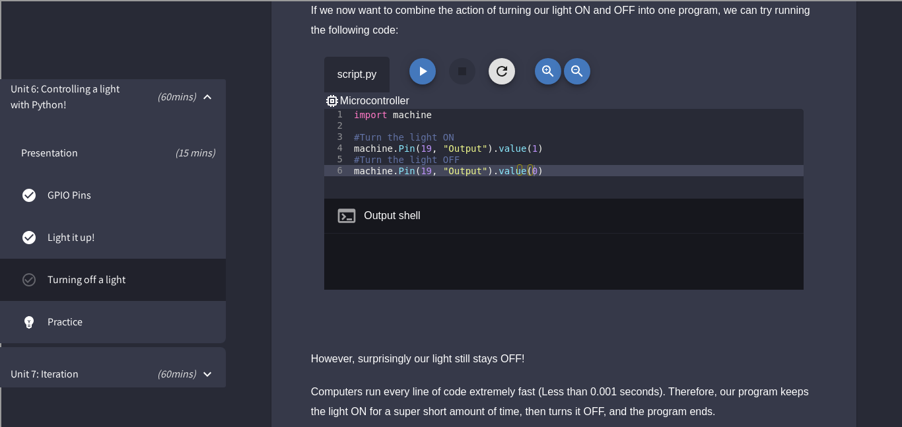
scroll to position [1974, 0]
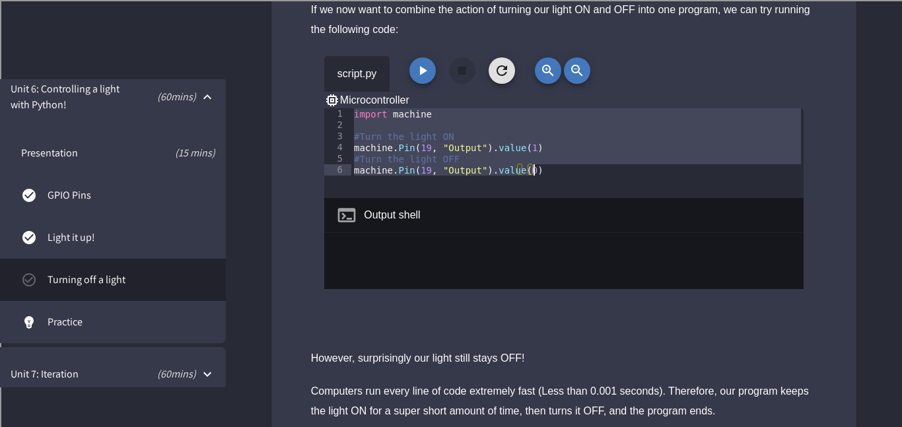
drag, startPoint x: 355, startPoint y: 69, endPoint x: 515, endPoint y: 135, distance: 173.1
click at [515, 135] on div "import machine #Turn the light ON machine . Pin ( 19 , "Output" ) . value ( 1 )…" at bounding box center [577, 164] width 452 height 112
click at [515, 135] on div "import machine #Turn the light ON machine . Pin ( 19 , "Output" ) . value ( 1 )…" at bounding box center [577, 153] width 452 height 90
type textarea "**********"
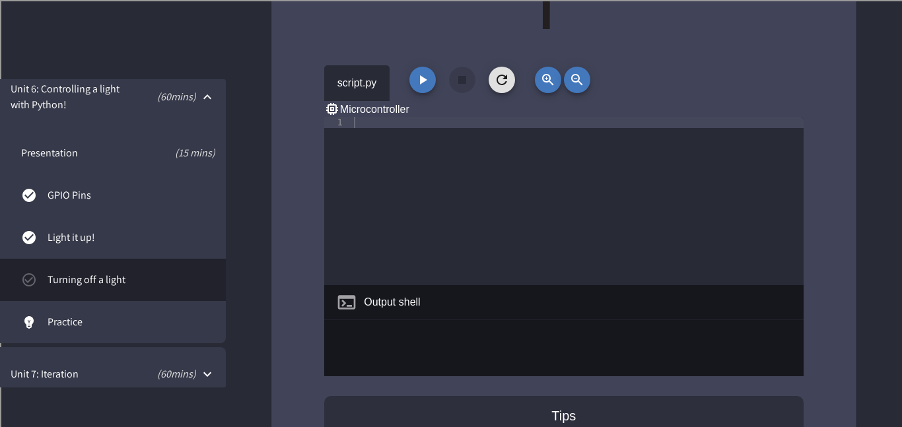
scroll to position [4151, 0]
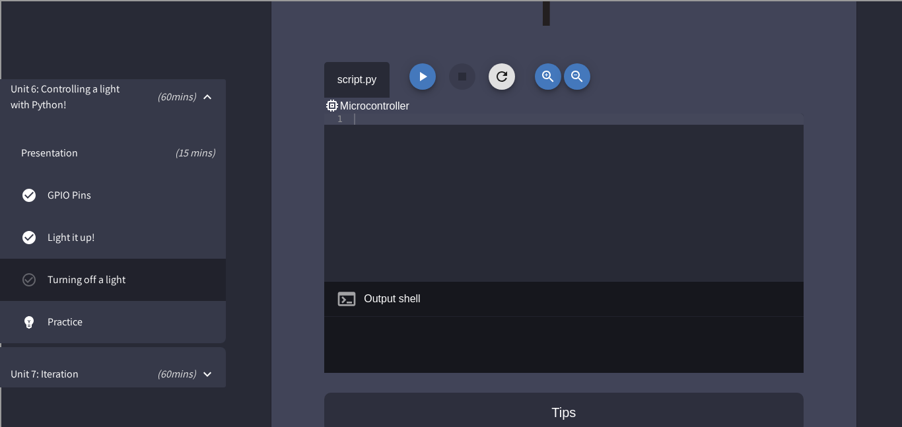
click at [515, 135] on div at bounding box center [577, 209] width 452 height 191
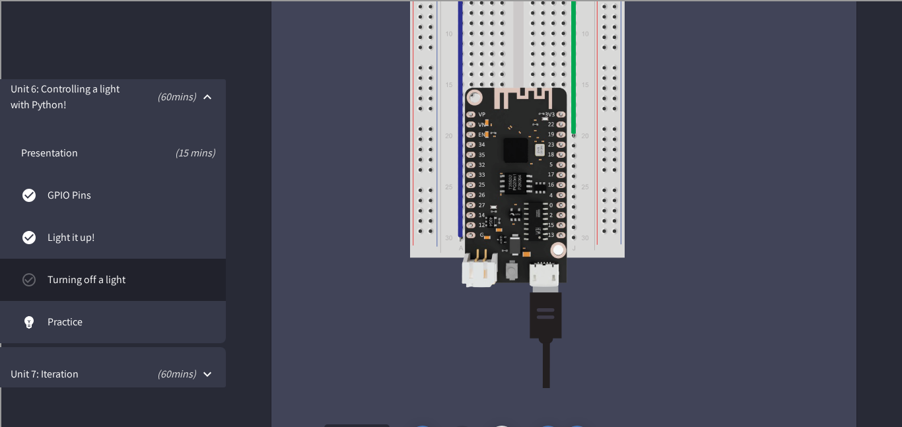
scroll to position [0, 4]
click at [713, 193] on div "Run the simulation!" at bounding box center [563, 61] width 479 height 462
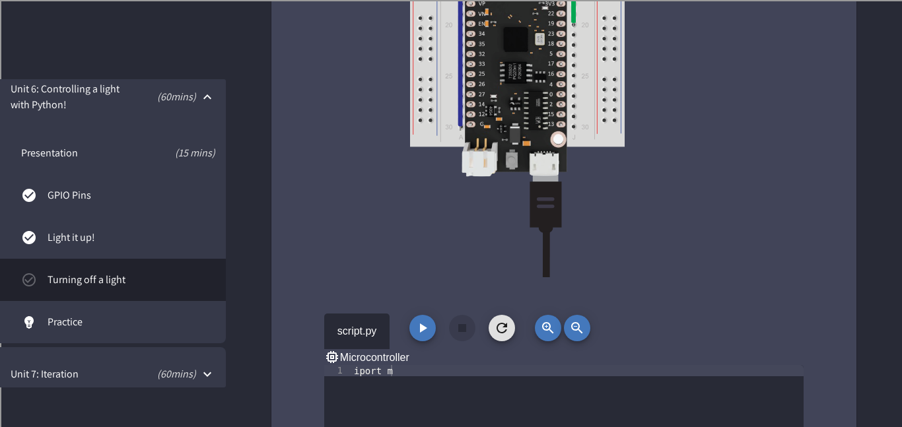
scroll to position [3898, 0]
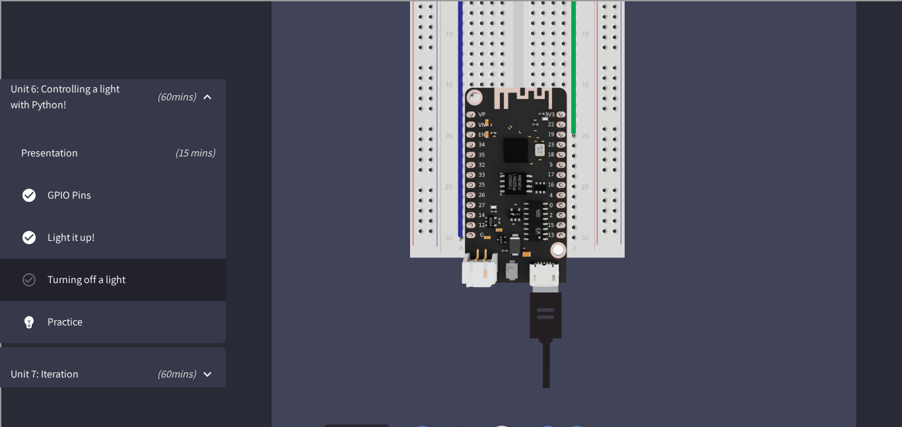
scroll to position [0, 9]
type textarea "**********"
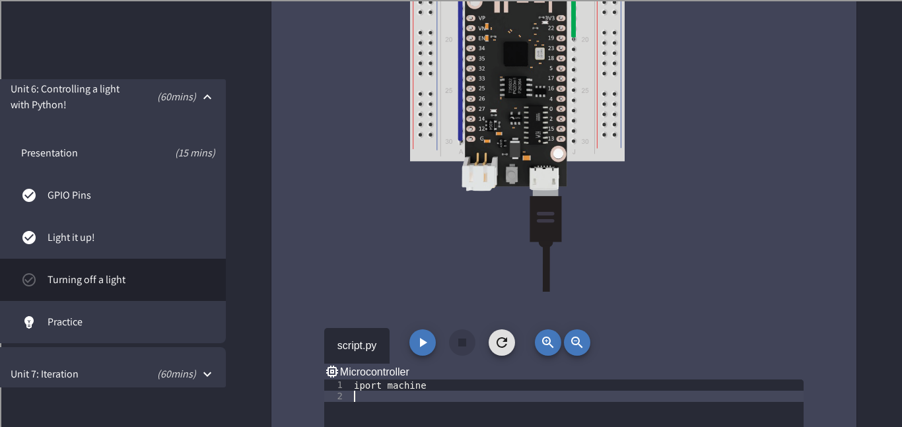
scroll to position [3904, 0]
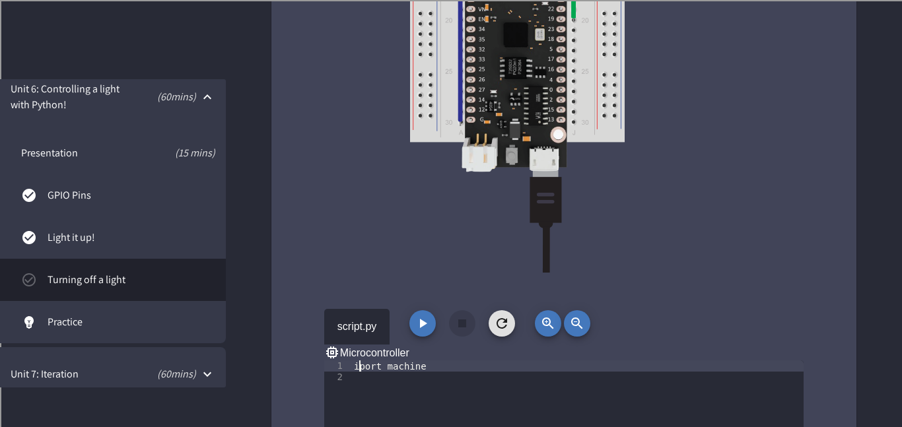
type textarea "**********"
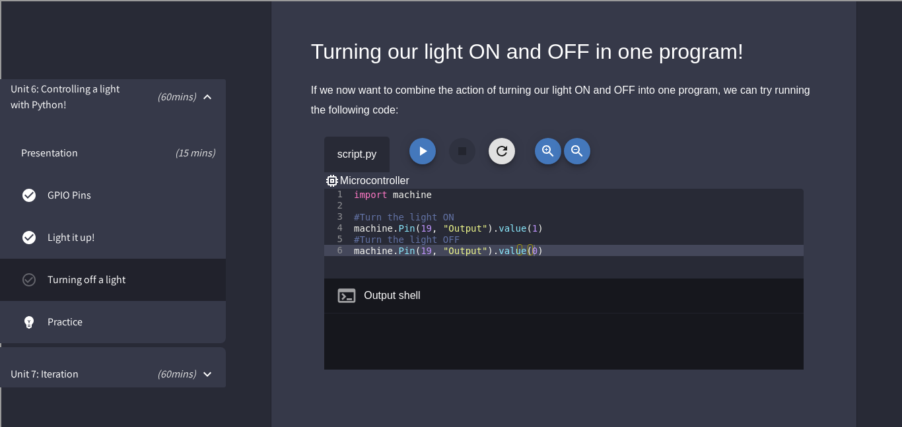
scroll to position [1893, 0]
type textarea "**********"
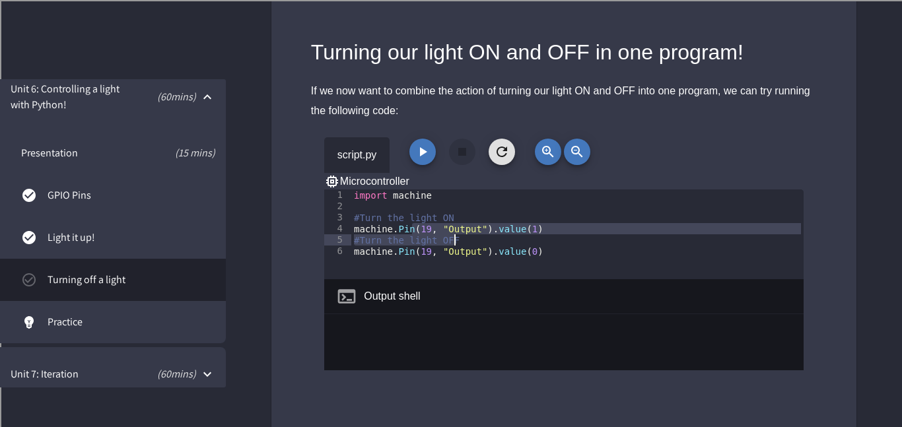
drag, startPoint x: 412, startPoint y: 183, endPoint x: 543, endPoint y: 186, distance: 131.4
click at [543, 189] on div "import machine #Turn the light ON machine . Pin ( 19 , "Output" ) . value ( 1 )…" at bounding box center [577, 245] width 452 height 112
click at [541, 189] on div "import machine #Turn the light ON machine . Pin ( 19 , "Output" ) . value ( 1 )…" at bounding box center [577, 234] width 452 height 90
type textarea "**********"
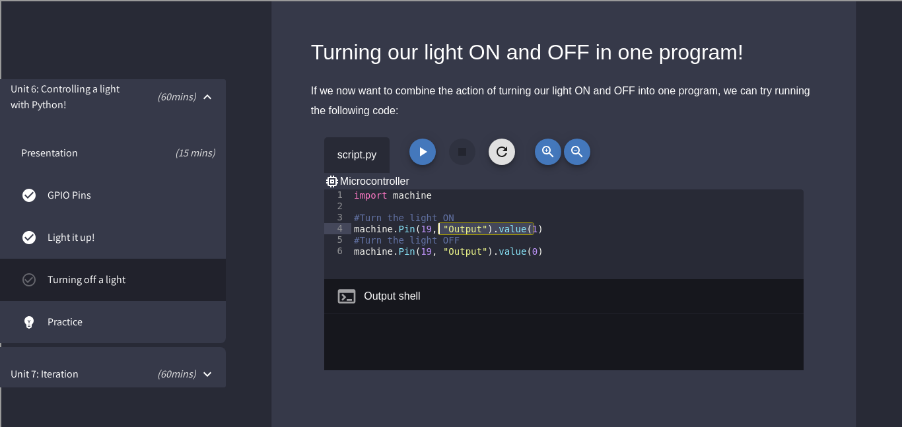
drag, startPoint x: 545, startPoint y: 186, endPoint x: 440, endPoint y: 183, distance: 105.7
click at [440, 189] on div "import machine #Turn the light ON machine . Pin ( 19 , "Output" ) . value ( 1 )…" at bounding box center [577, 245] width 452 height 112
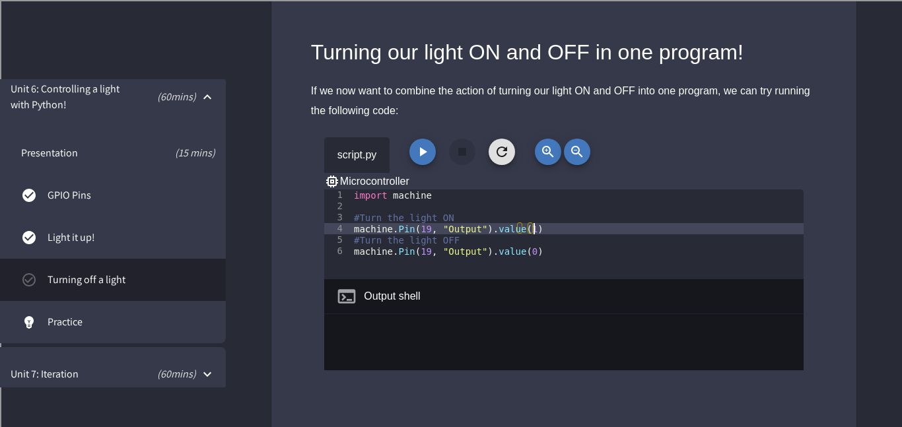
click at [534, 189] on div "import machine #Turn the light ON machine . Pin ( 19 , "Output" ) . value ( 1 )…" at bounding box center [577, 245] width 452 height 112
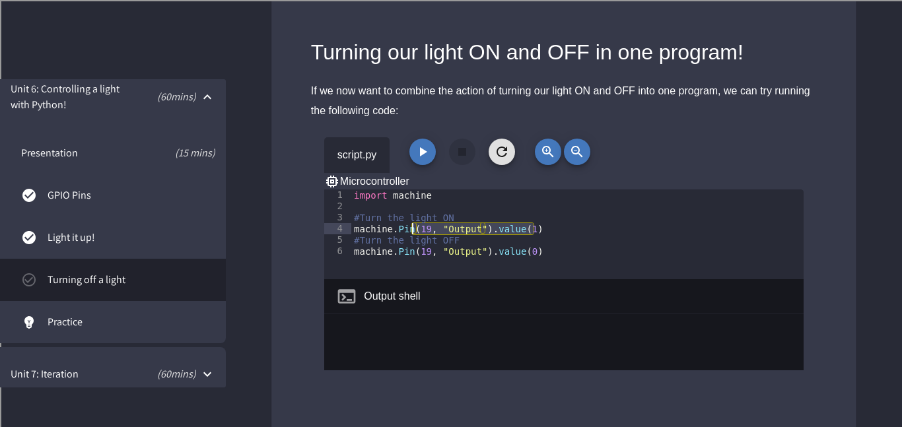
drag, startPoint x: 532, startPoint y: 182, endPoint x: 413, endPoint y: 182, distance: 119.5
click at [413, 189] on div "import machine #Turn the light ON machine . Pin ( 19 , "Output" ) . value ( 1 )…" at bounding box center [577, 245] width 452 height 112
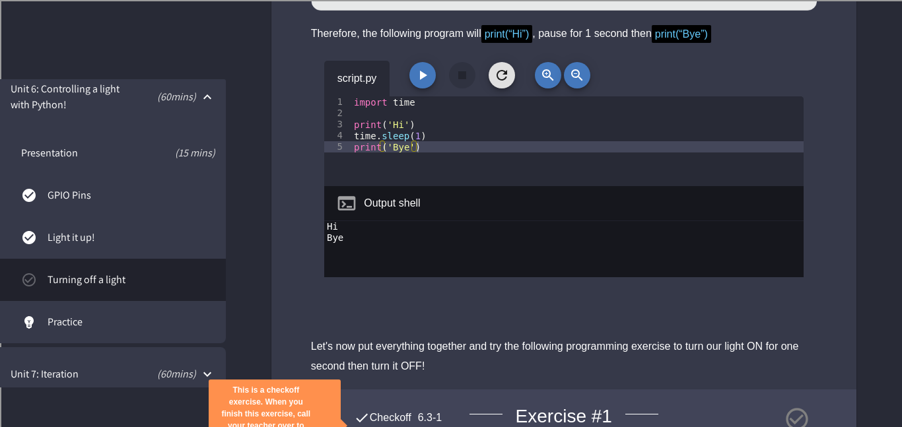
scroll to position [3107, 0]
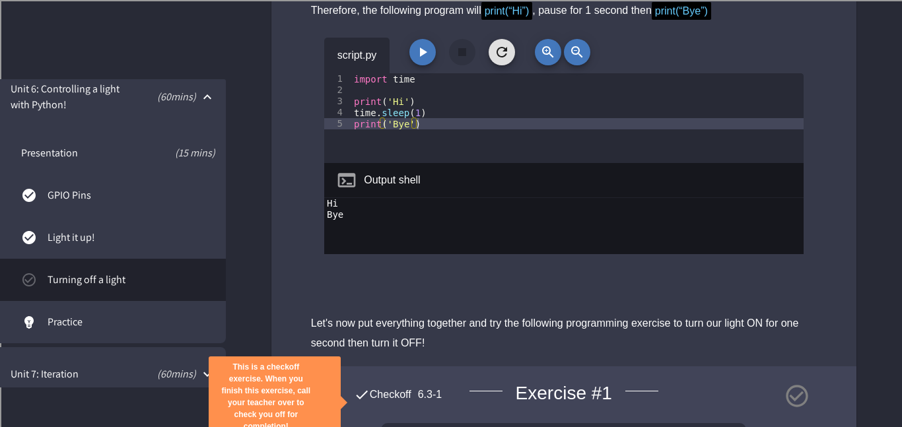
type textarea "**********"
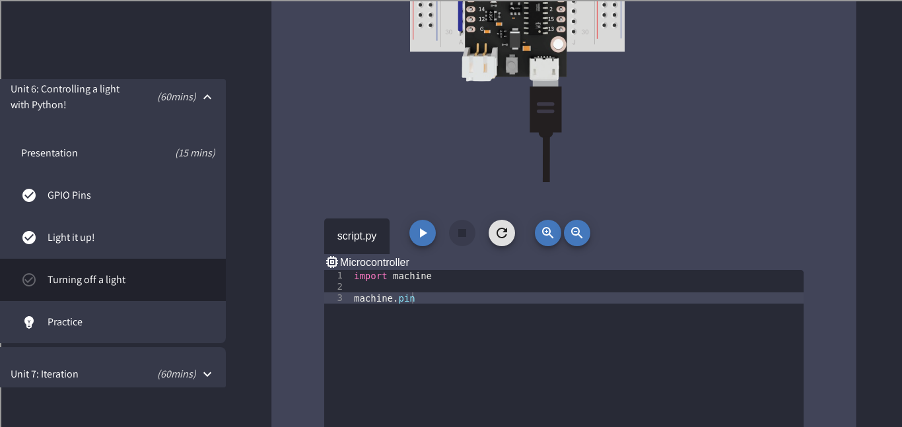
scroll to position [3998, 0]
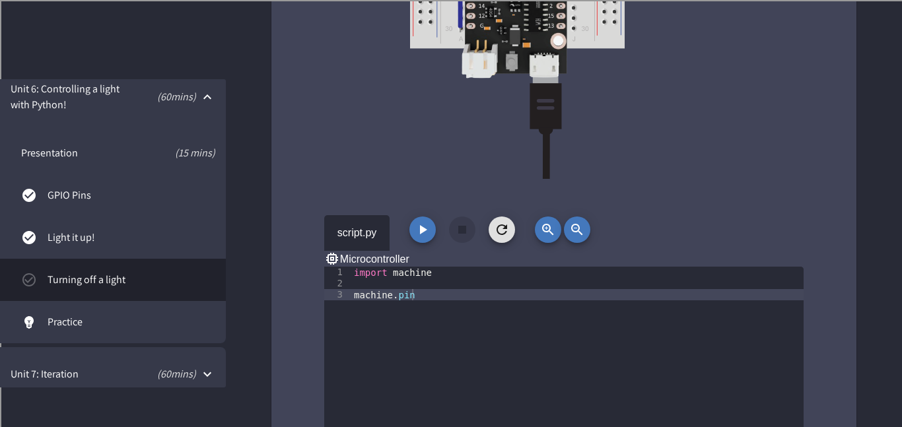
click at [446, 267] on div "import machine machine . pin" at bounding box center [577, 362] width 452 height 191
paste textarea "**********"
type textarea "**********"
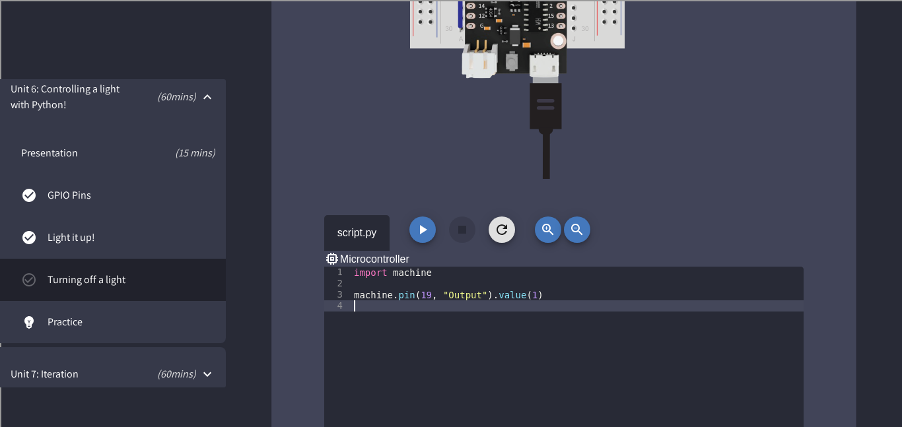
scroll to position [0, 0]
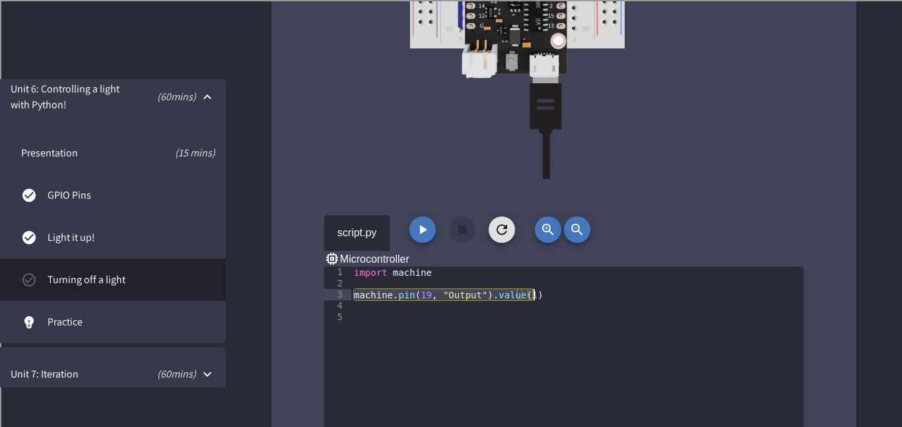
drag, startPoint x: 353, startPoint y: 233, endPoint x: 560, endPoint y: 239, distance: 206.7
click at [560, 267] on div "import machine machine . pin ( 19 , "Output" ) . value ( 1 )" at bounding box center [577, 362] width 452 height 191
type textarea "**********"
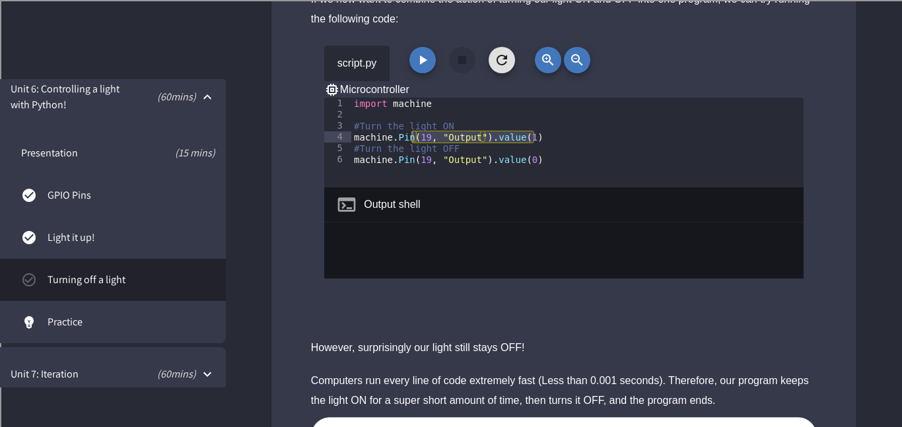
scroll to position [1981, 0]
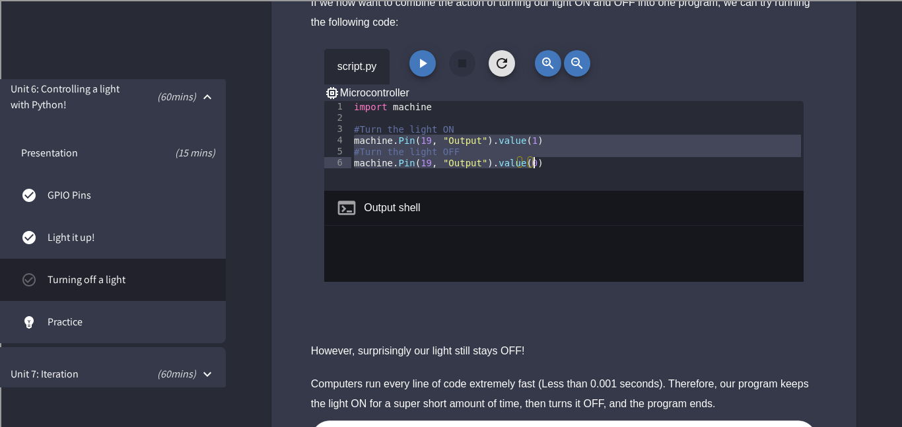
drag, startPoint x: 352, startPoint y: 91, endPoint x: 538, endPoint y: 115, distance: 187.7
click at [538, 115] on div "import machine #Turn the light ON machine . Pin ( 19 , "Output" ) . value ( 1 )…" at bounding box center [577, 157] width 452 height 112
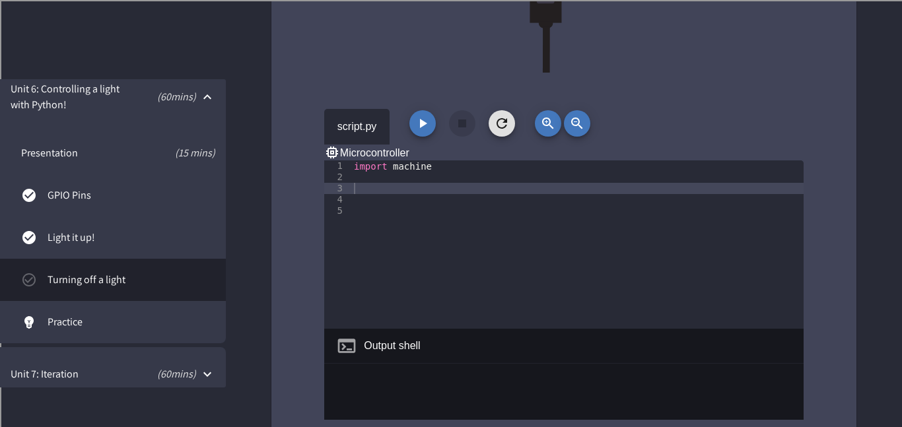
scroll to position [4108, 0]
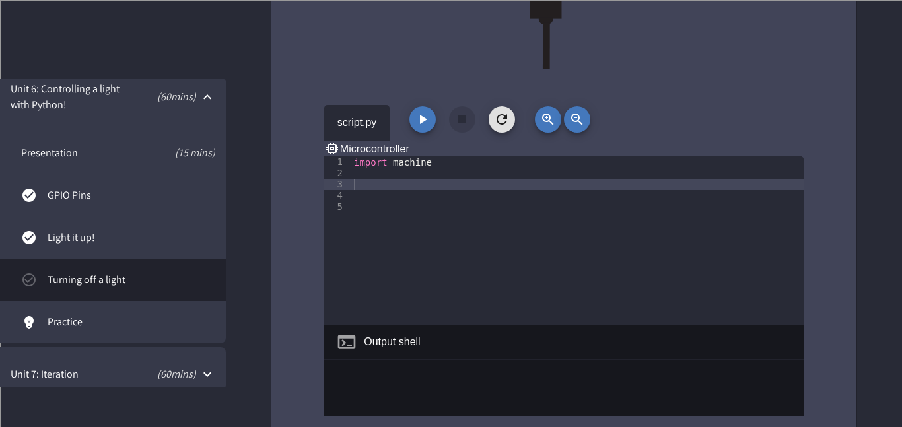
paste textarea "Cursor at row 6"
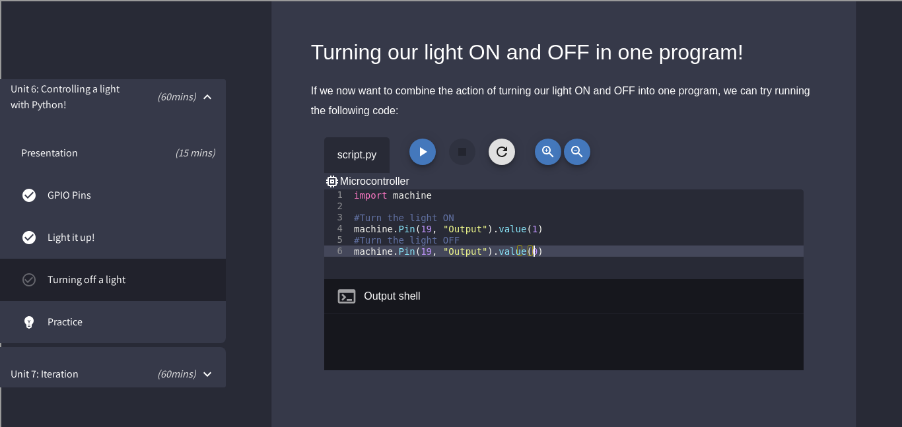
scroll to position [1882, 0]
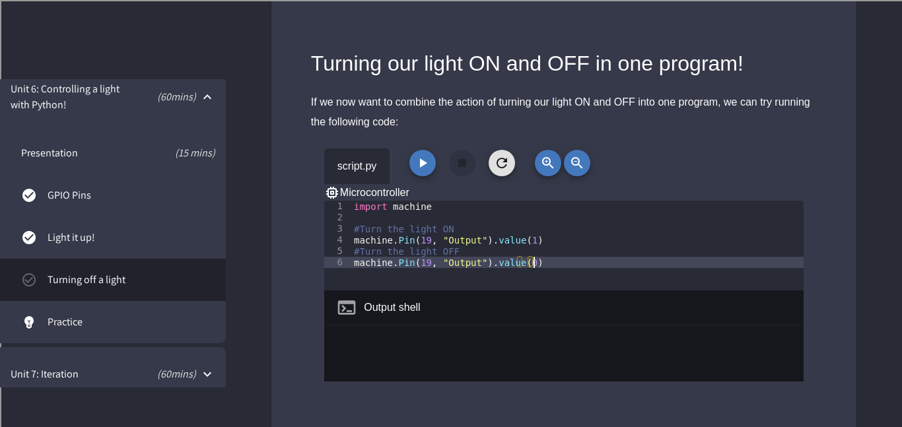
click at [487, 203] on div "import machine #Turn the light ON machine . Pin ( 19 , "Output" ) . value ( 1 )…" at bounding box center [577, 257] width 452 height 112
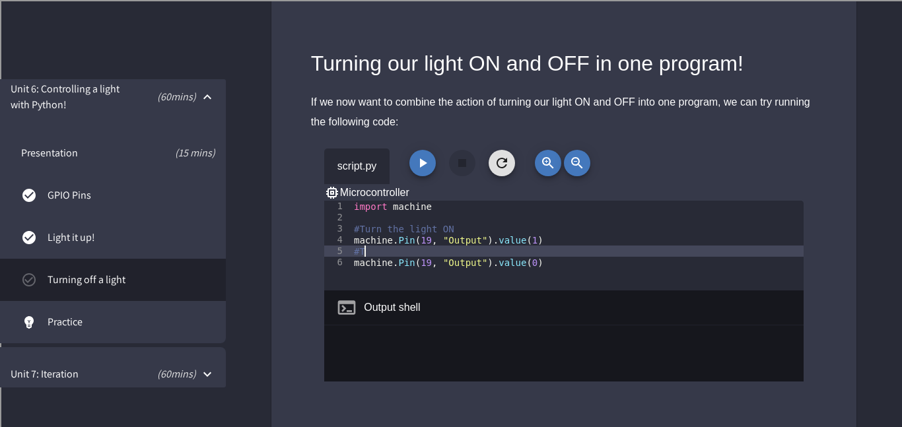
type textarea "*"
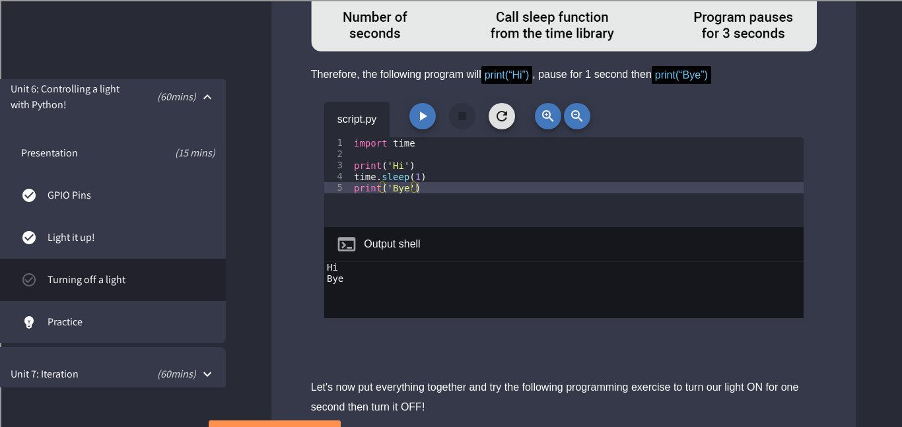
scroll to position [3044, 0]
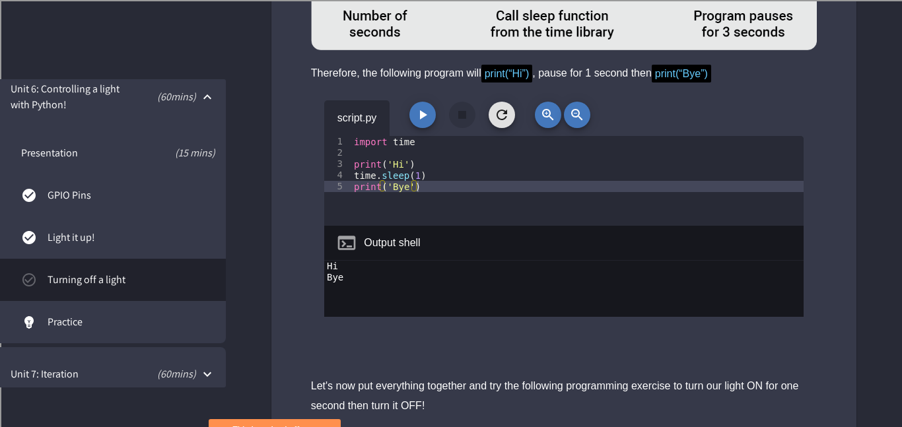
type textarea "**********"
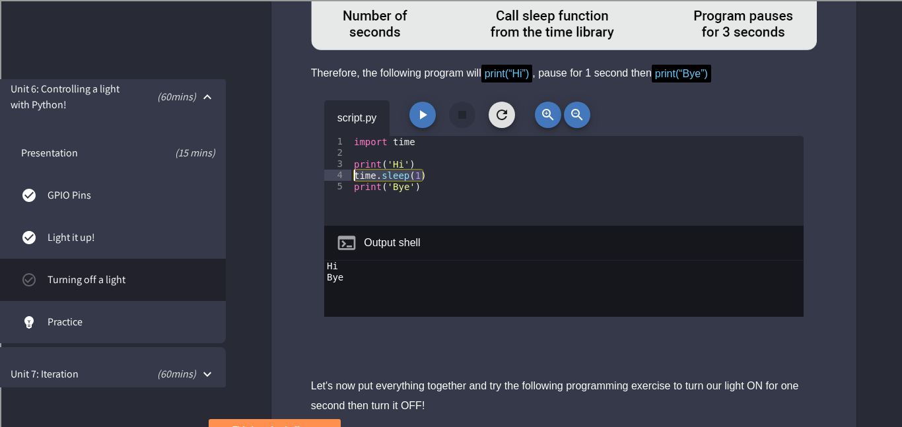
drag, startPoint x: 429, startPoint y: 133, endPoint x: 349, endPoint y: 133, distance: 79.9
click at [349, 136] on div "**********" at bounding box center [563, 181] width 479 height 90
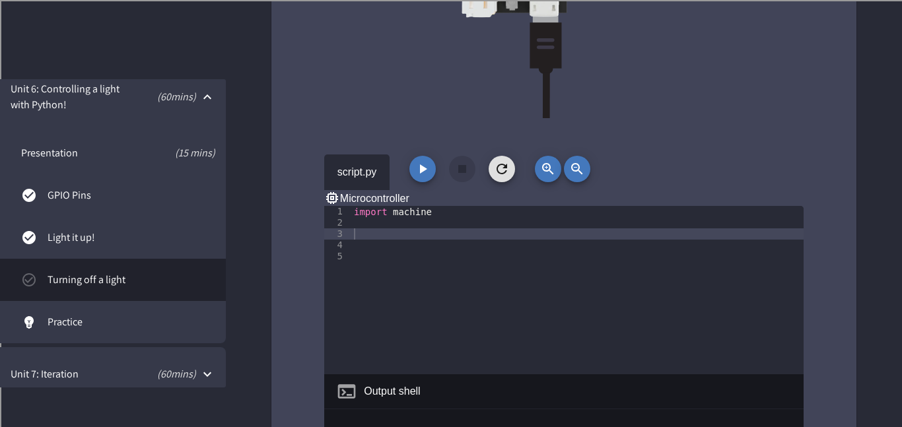
scroll to position [4062, 0]
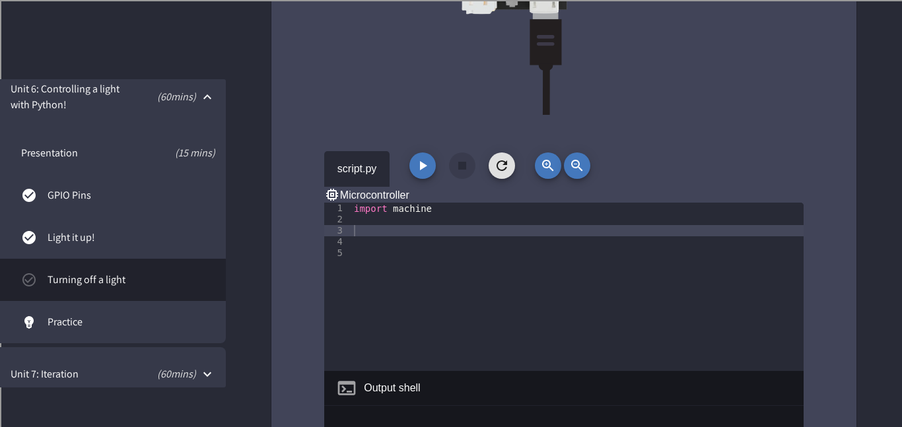
click at [376, 203] on div "import machine" at bounding box center [577, 298] width 452 height 191
paste textarea "**********"
click at [442, 203] on div "import machine time . sleep ( 1 )" at bounding box center [577, 298] width 452 height 191
type textarea "**********"
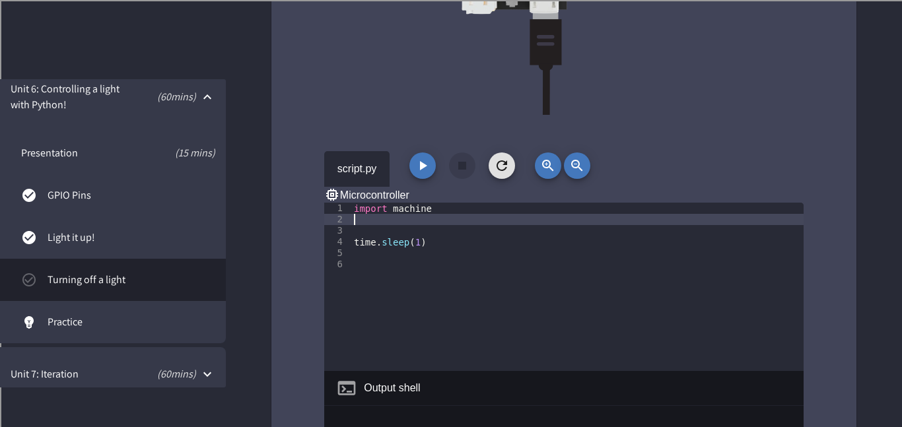
click at [396, 203] on div "import machine time . sleep ( 1 )" at bounding box center [577, 298] width 452 height 191
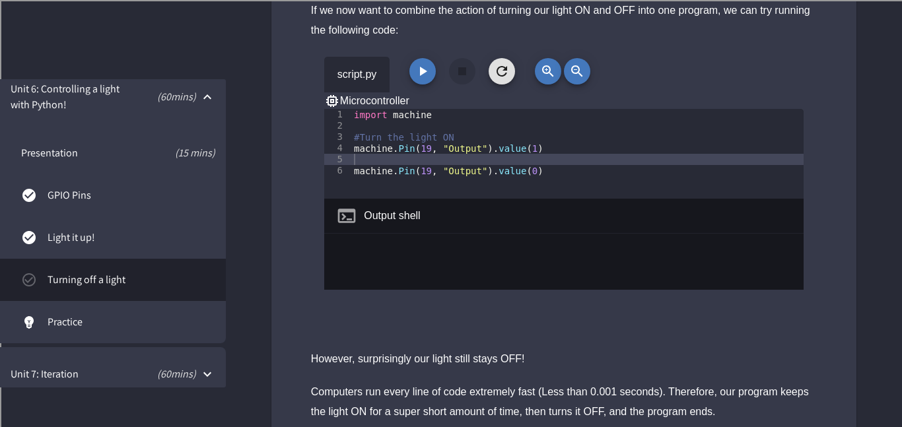
scroll to position [1973, 0]
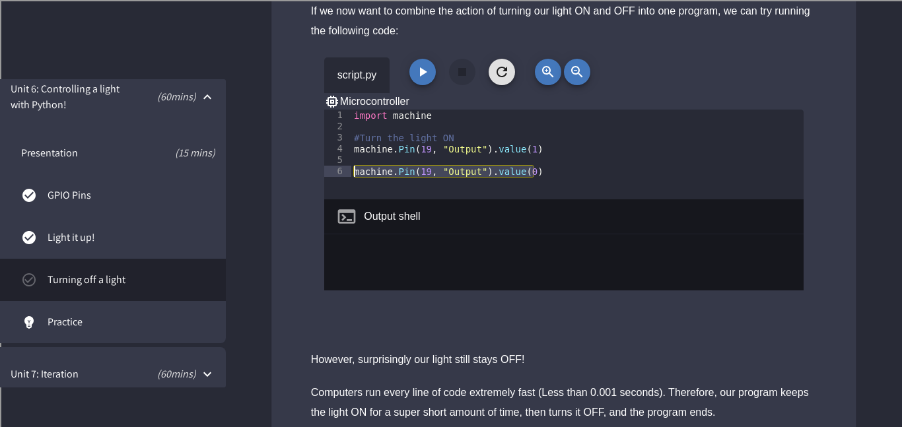
drag, startPoint x: 544, startPoint y: 125, endPoint x: 347, endPoint y: 125, distance: 197.4
click at [347, 125] on div "**********" at bounding box center [563, 155] width 479 height 90
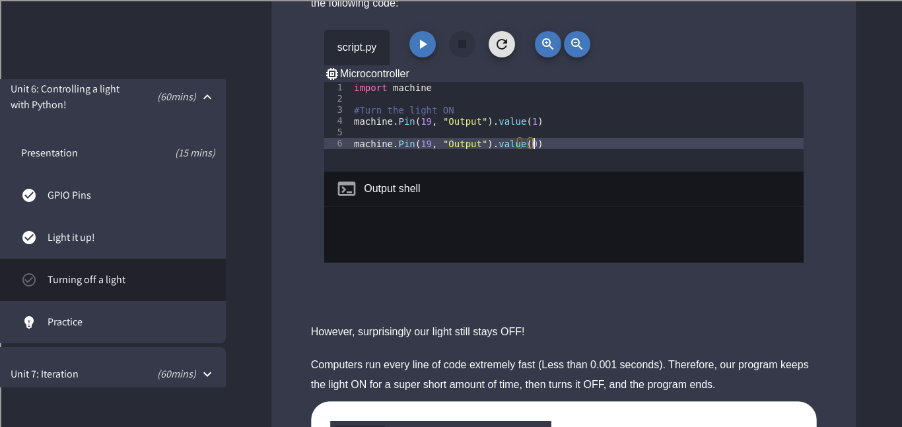
scroll to position [2001, 0]
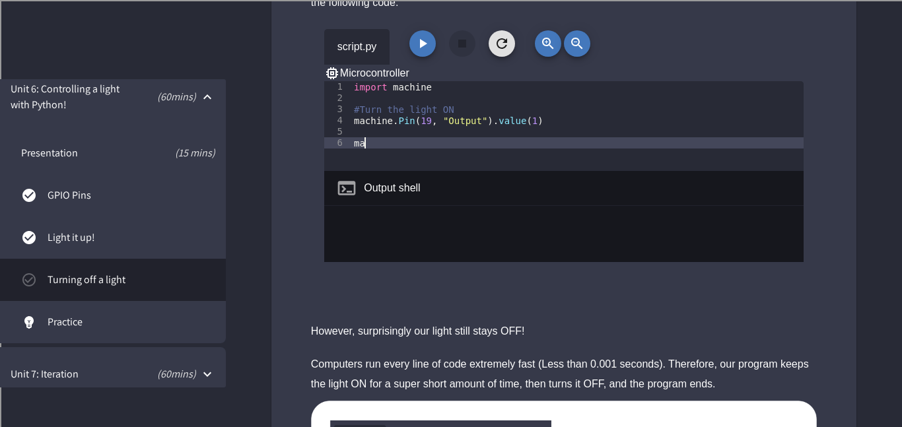
type textarea "*"
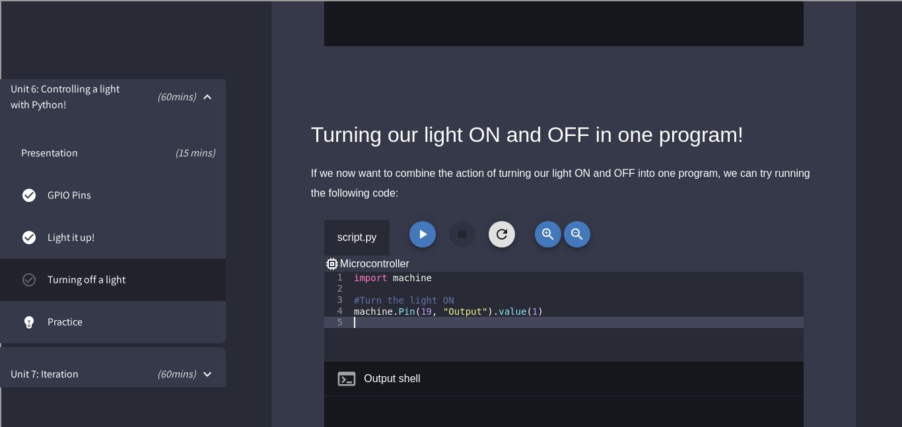
scroll to position [1811, 0]
click at [497, 228] on icon "button" at bounding box center [502, 233] width 11 height 11
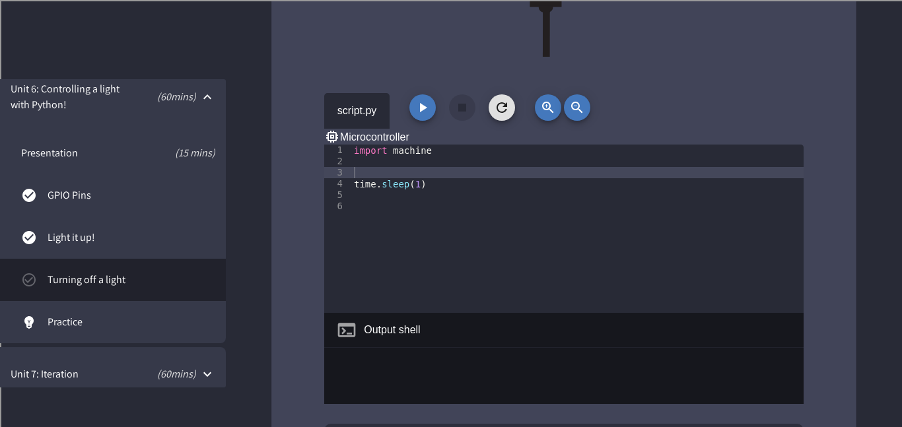
scroll to position [4128, 0]
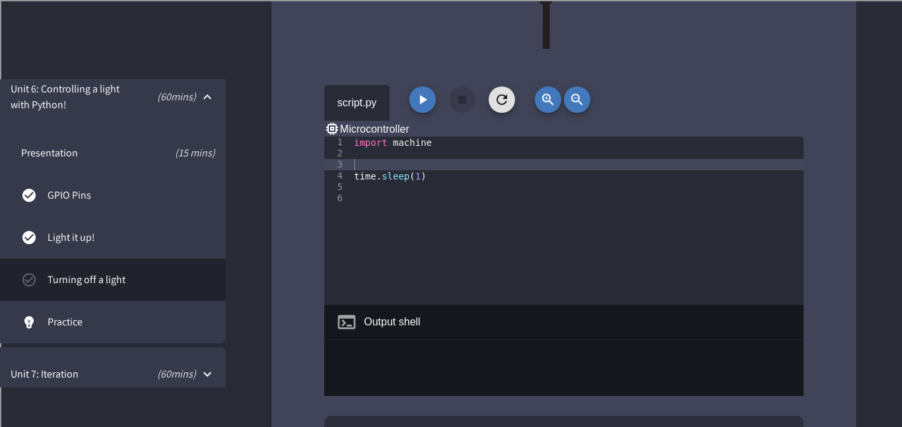
click at [429, 137] on div "import machine time . sleep ( 1 )" at bounding box center [577, 232] width 452 height 191
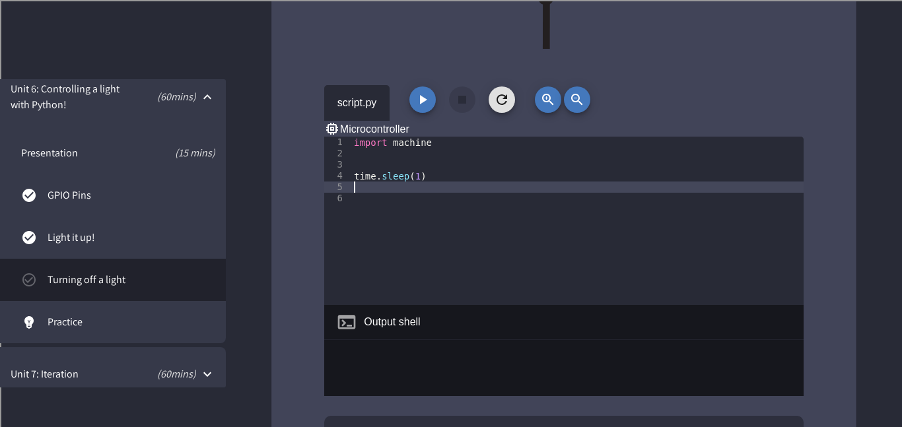
click at [419, 137] on div "import machine time . sleep ( 1 )" at bounding box center [577, 232] width 452 height 191
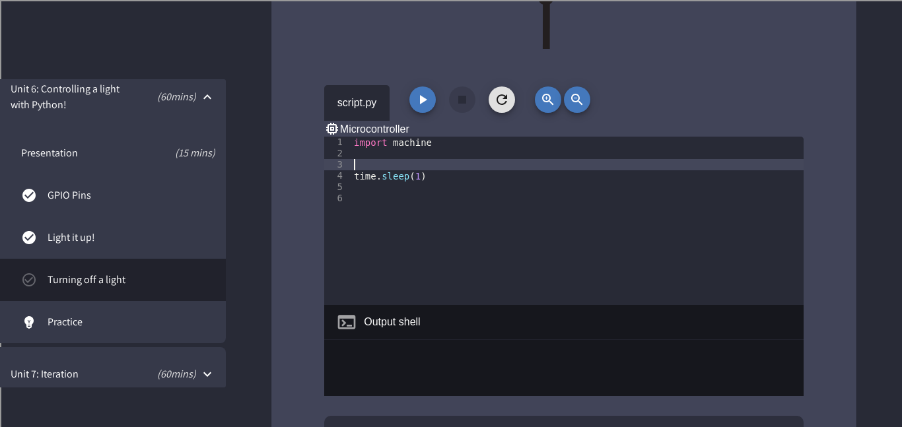
paste textarea "**********"
click at [528, 137] on div "import machine machine . Pin ( 19 , "Output" ) . value ( 0 ) time . sleep ( 1 )" at bounding box center [577, 232] width 452 height 191
type textarea "**********"
click at [443, 138] on div "import machine machine . Pin ( 19 , "Output" ) . value ( 1 ) time . sleep ( 1 )" at bounding box center [577, 232] width 452 height 191
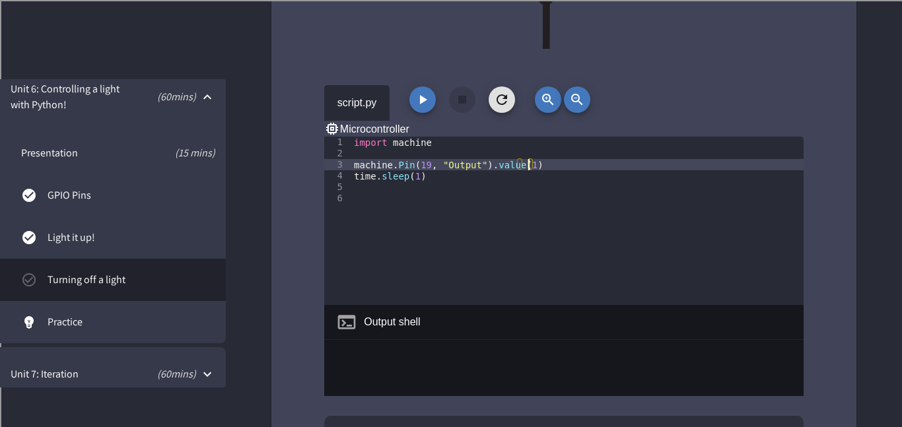
scroll to position [0, 0]
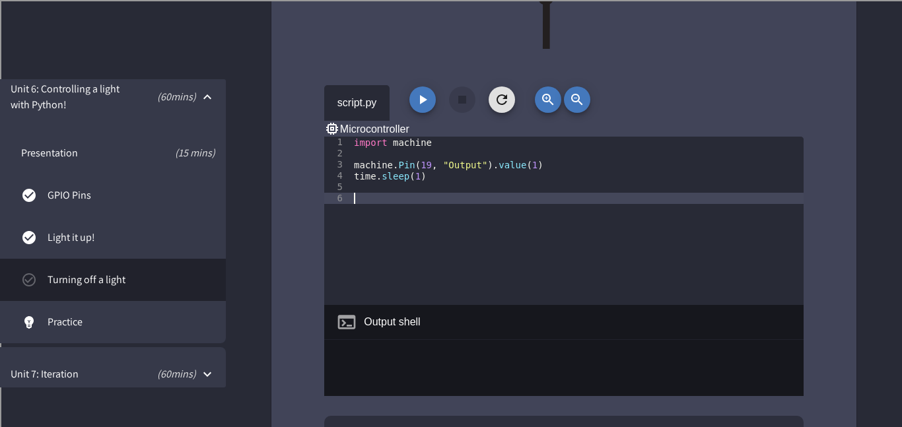
click at [448, 137] on div "import machine machine . Pin ( 19 , "Output" ) . value ( 1 ) time . sleep ( 1 )" at bounding box center [577, 232] width 452 height 191
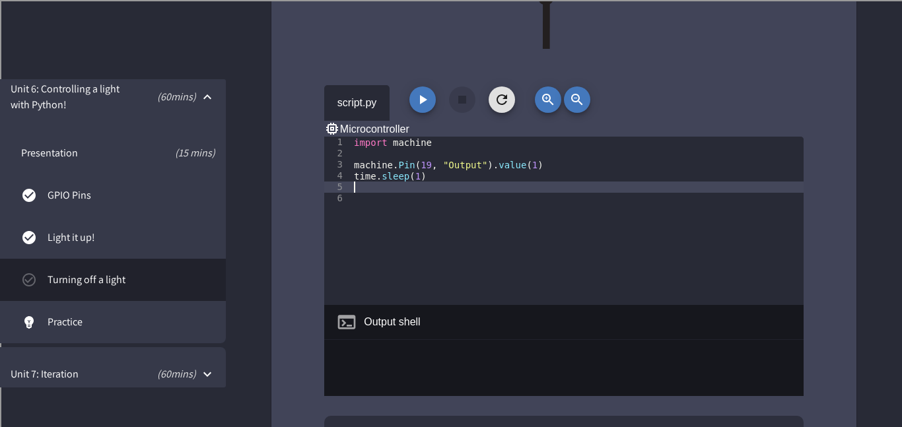
paste textarea "**********"
type textarea "**********"
click at [388, 144] on div "import machine machine . Pin ( 19 , "Output" ) . value ( 1 ) time . sleep ( 1 )…" at bounding box center [577, 232] width 452 height 191
click at [423, 95] on icon "button" at bounding box center [423, 99] width 7 height 9
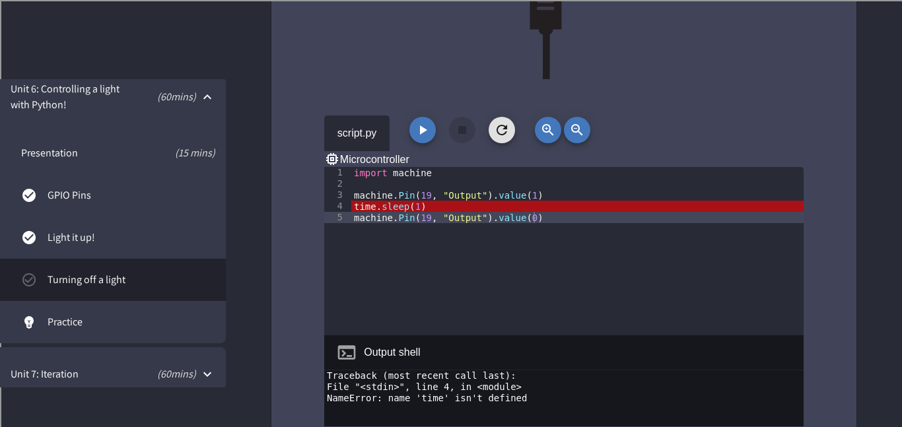
scroll to position [4105, 0]
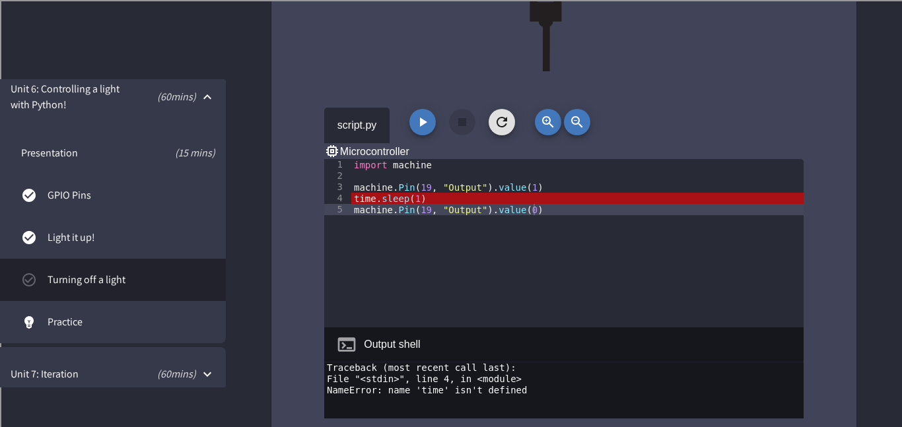
click at [446, 159] on div "import machine machine . Pin ( 19 , "Output" ) . value ( 1 ) time . sleep ( 1 )…" at bounding box center [577, 254] width 452 height 191
type textarea "**********"
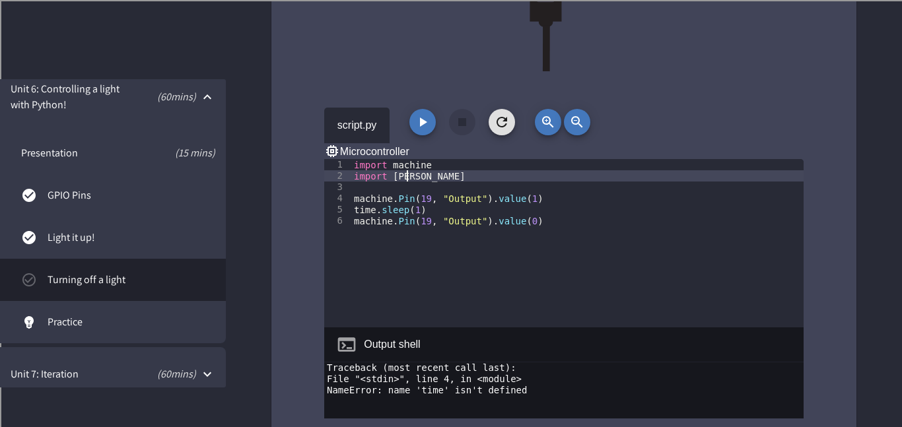
scroll to position [0, 7]
type textarea "**********"
click at [432, 109] on button "button" at bounding box center [422, 122] width 26 height 26
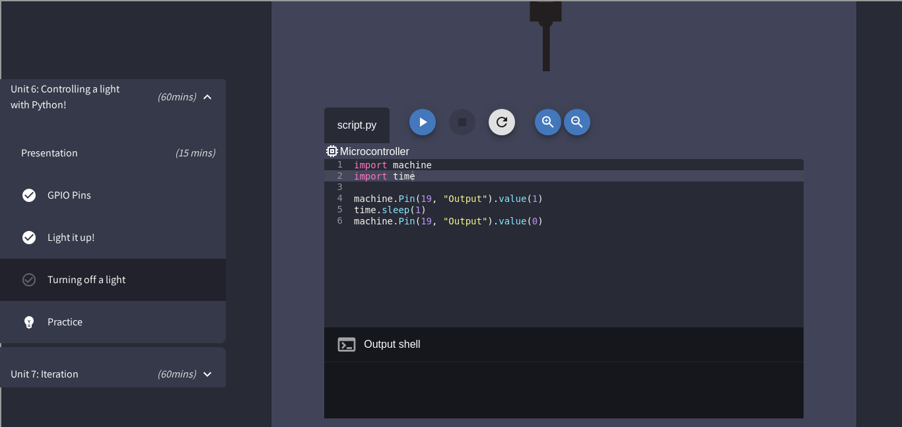
click at [432, 109] on button "button" at bounding box center [422, 122] width 26 height 26
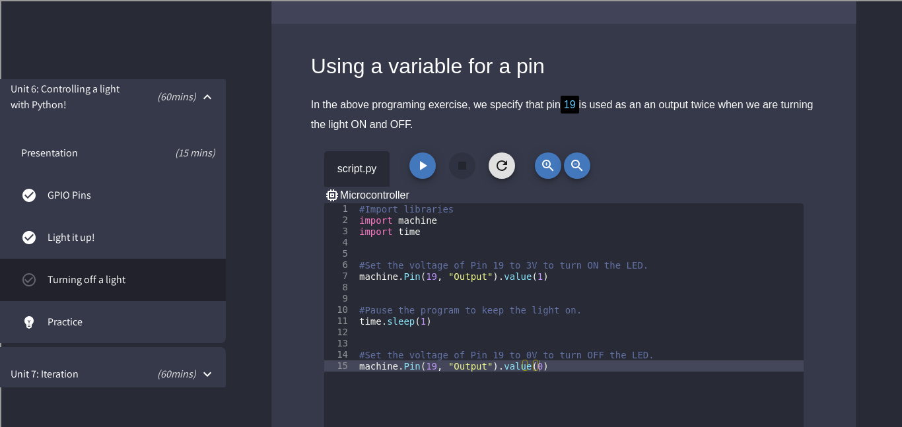
scroll to position [5110, 0]
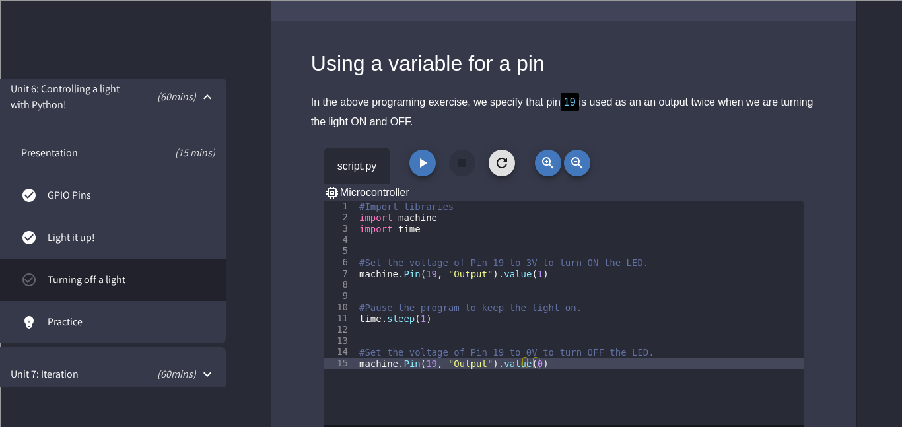
click at [425, 150] on button "button" at bounding box center [422, 163] width 26 height 26
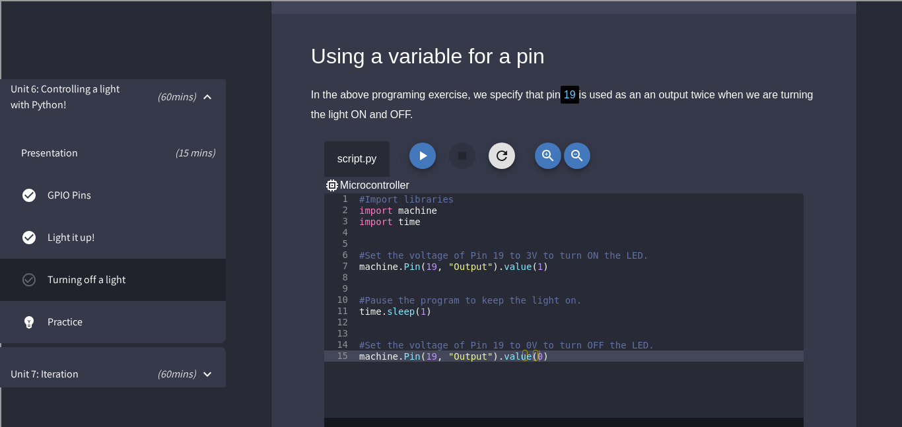
scroll to position [5114, 0]
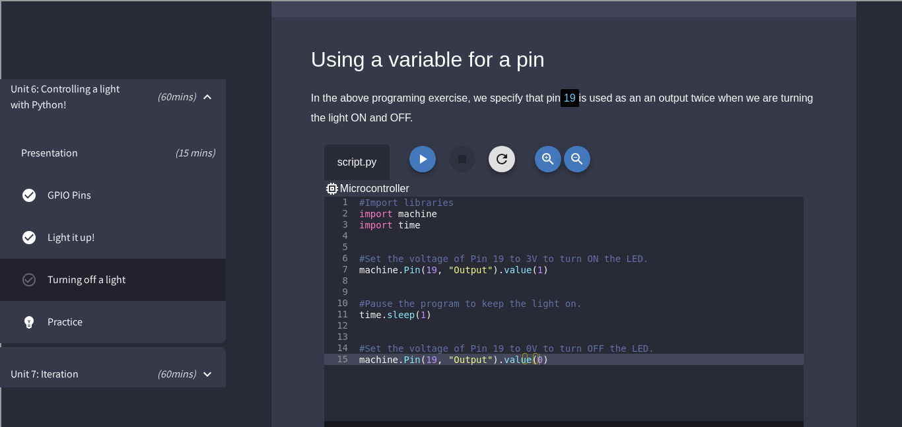
click at [420, 146] on button "button" at bounding box center [422, 159] width 26 height 26
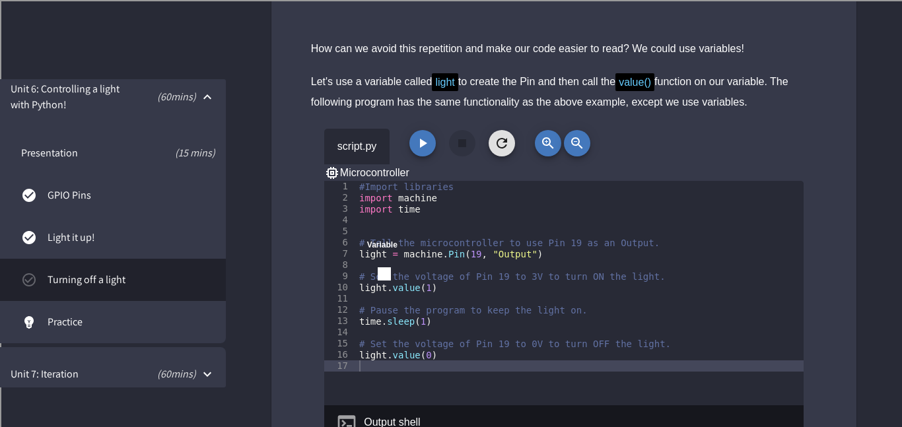
scroll to position [5648, 0]
click at [421, 138] on icon "button" at bounding box center [423, 142] width 7 height 9
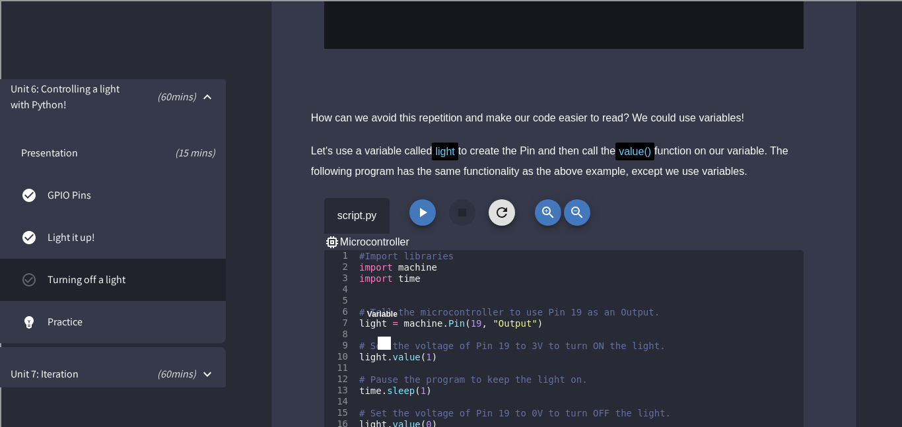
scroll to position [5577, 0]
click at [367, 327] on icon "close" at bounding box center [367, 327] width 0 height 0
type textarea "**********"
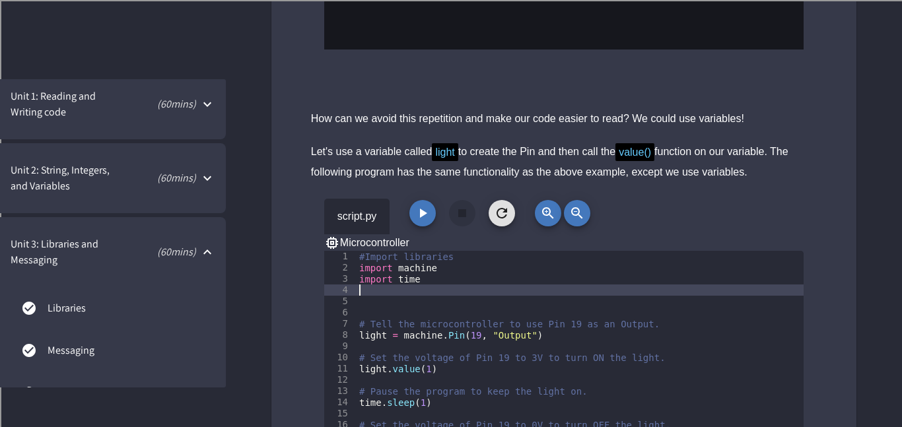
scroll to position [0, 0]
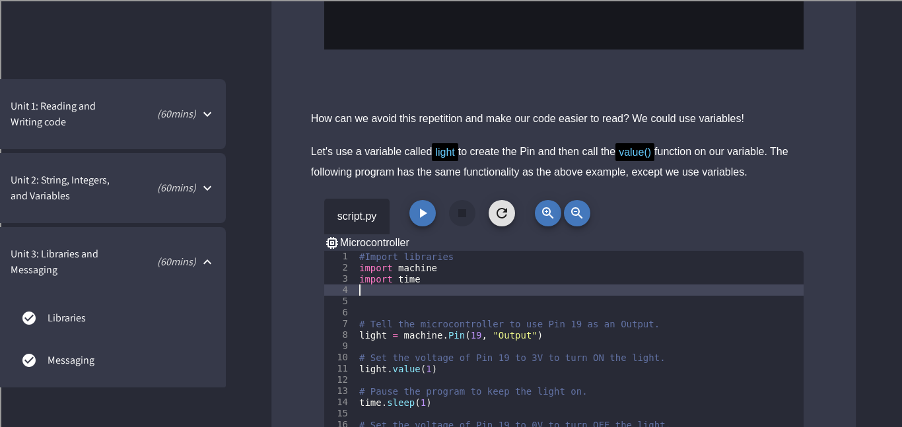
click at [174, 184] on p "( 60 mins)" at bounding box center [164, 188] width 64 height 16
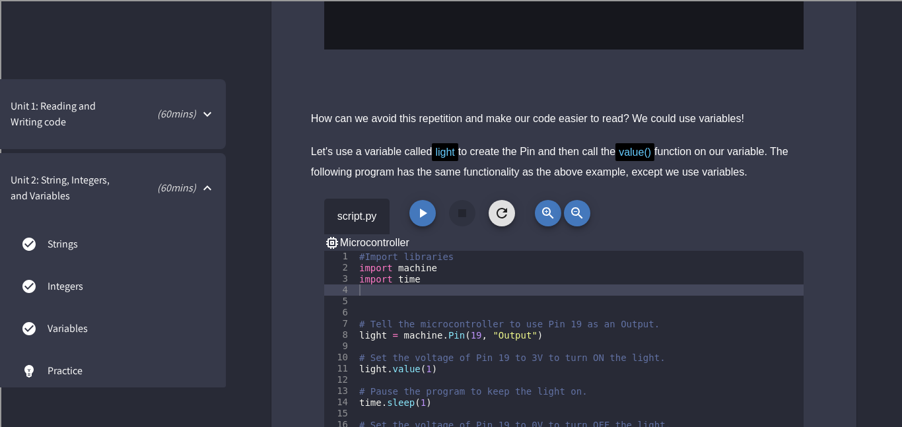
click at [141, 323] on span "Variables" at bounding box center [132, 329] width 168 height 16
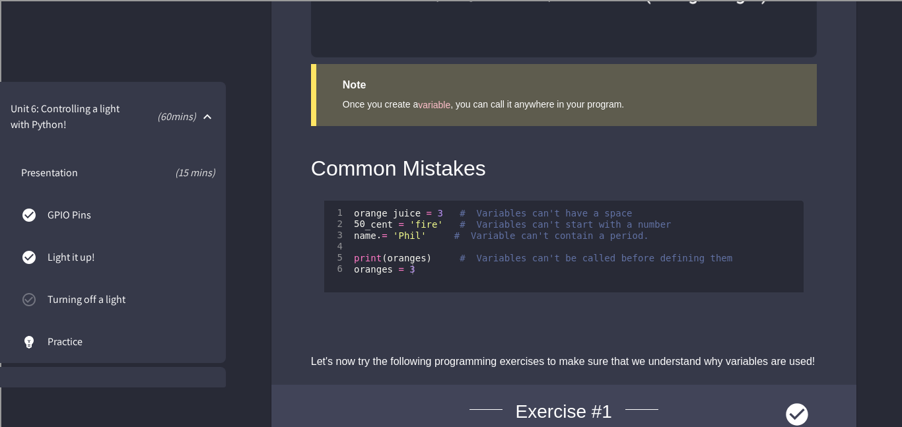
scroll to position [1062, 0]
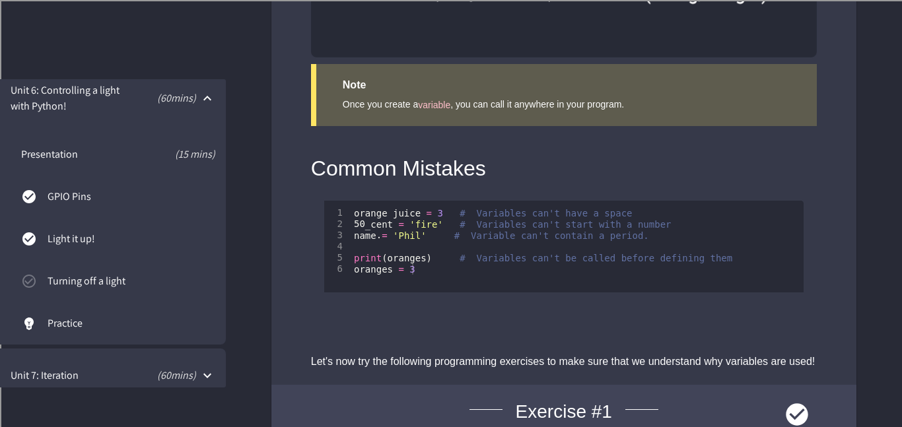
click at [109, 279] on span "Turning off a light" at bounding box center [132, 281] width 168 height 16
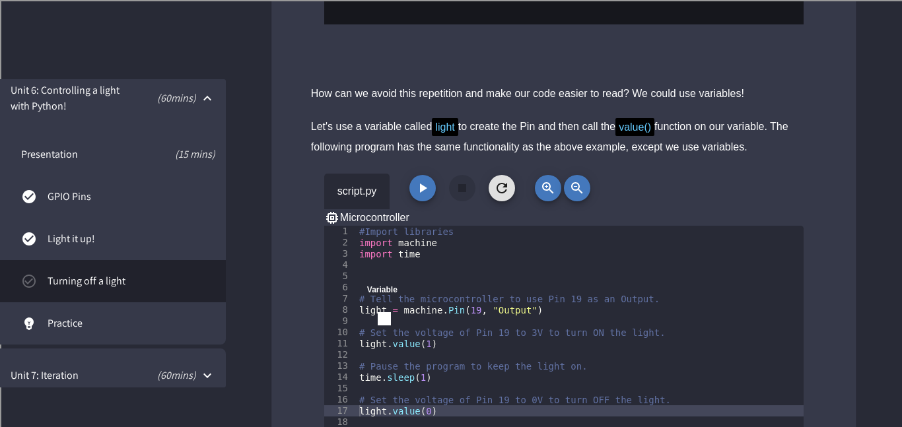
scroll to position [5602, 0]
type textarea "**********"
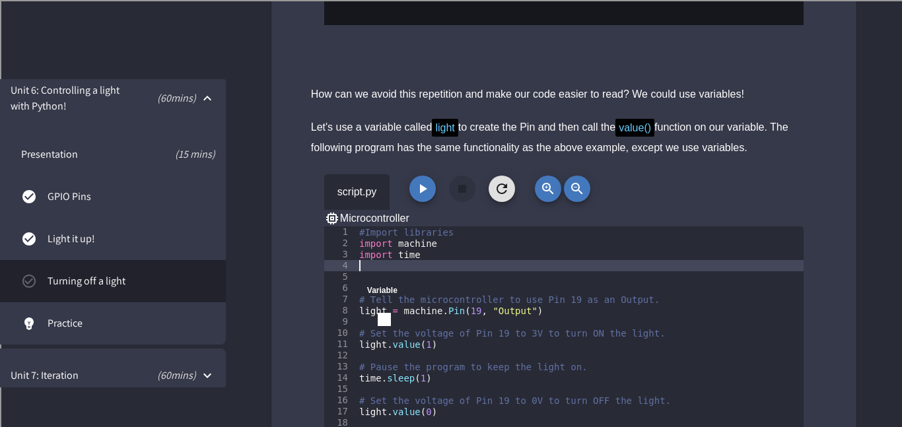
click at [419, 226] on div "#Import libraries import machine import time # Tell the microcontroller to use …" at bounding box center [580, 349] width 447 height 247
click at [367, 303] on icon "close" at bounding box center [367, 303] width 0 height 0
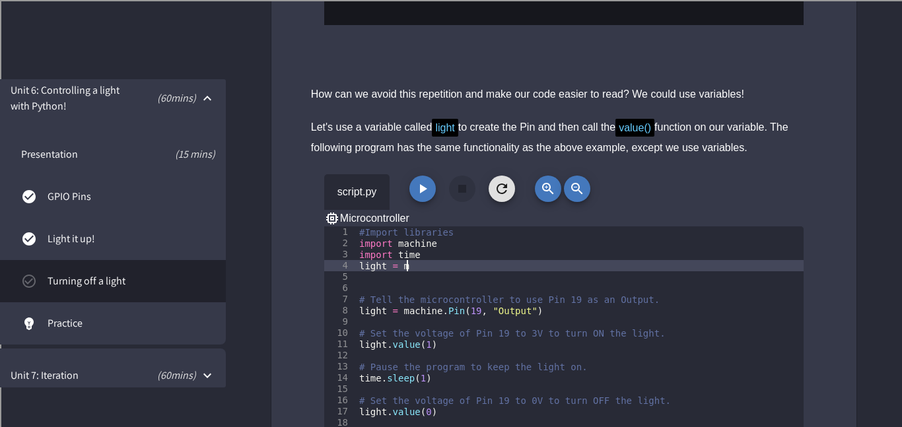
click at [427, 226] on div "#Import libraries import machine import time light = m # Tell the microcontroll…" at bounding box center [580, 349] width 447 height 247
type textarea "*"
type textarea "**********"
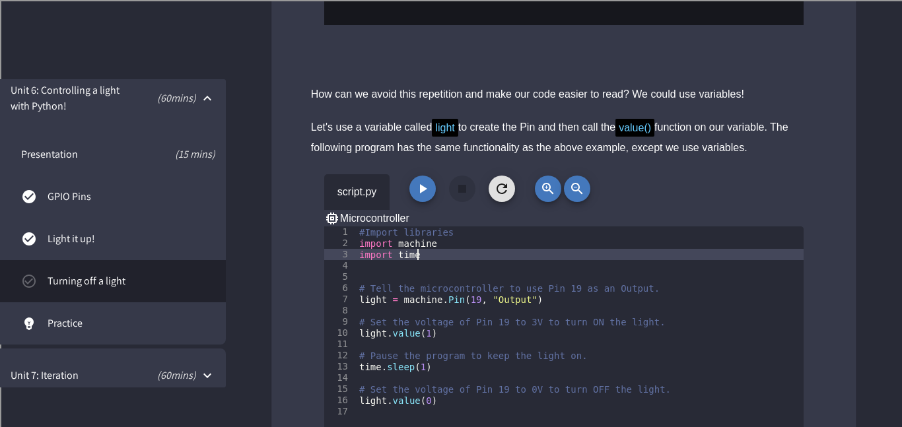
click at [415, 181] on icon "button" at bounding box center [423, 189] width 16 height 16
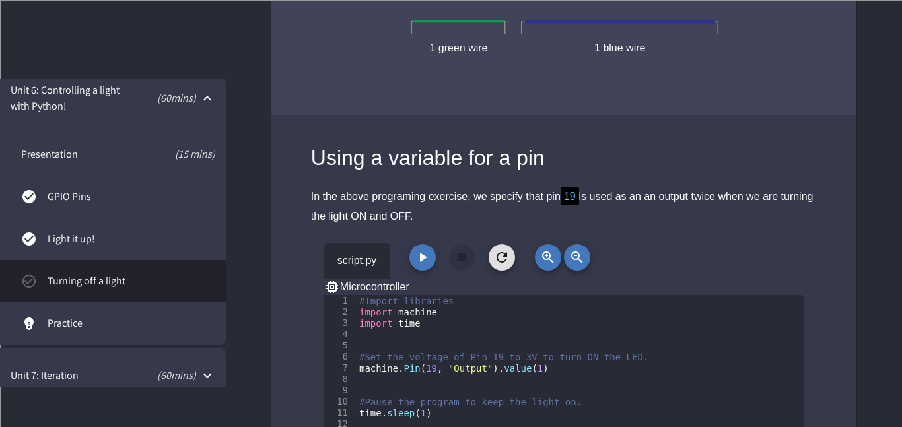
scroll to position [5013, 0]
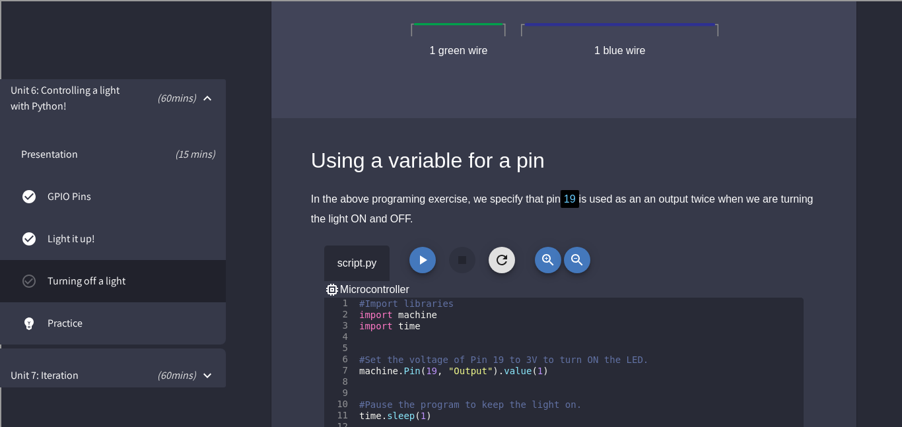
click at [429, 246] on div "script.py Microcontroller" at bounding box center [563, 272] width 479 height 52
click at [424, 252] on icon "button" at bounding box center [423, 260] width 16 height 16
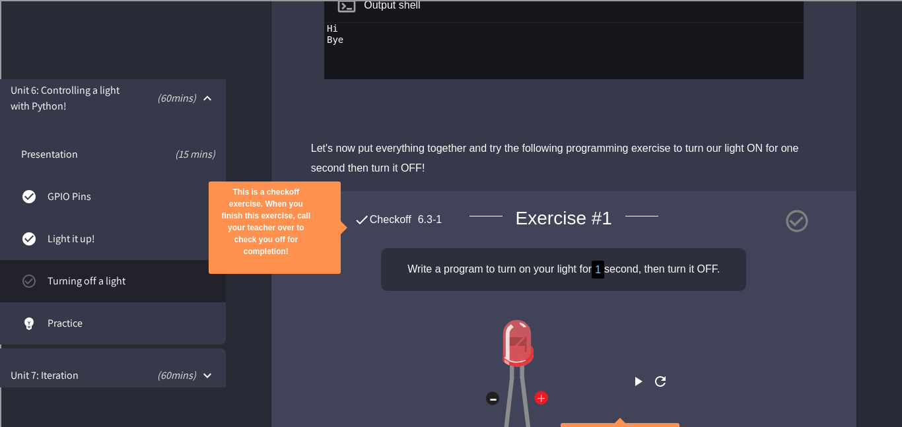
scroll to position [3285, 0]
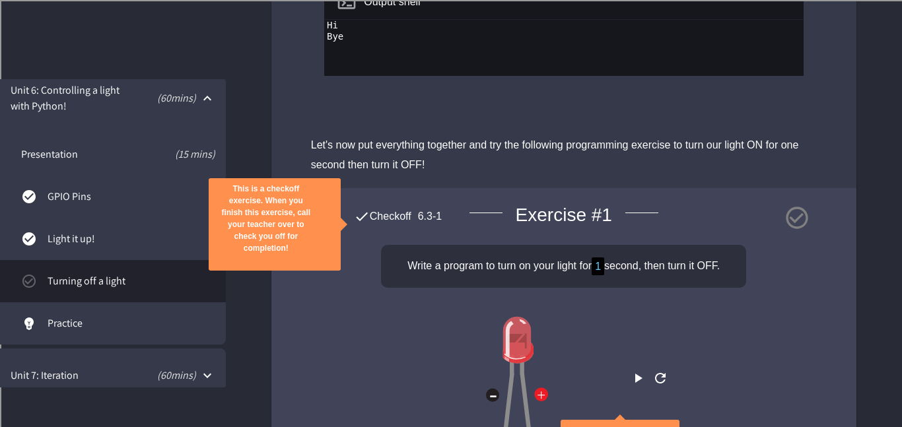
click at [391, 211] on span "Checkoff" at bounding box center [391, 216] width 42 height 11
click at [266, 261] on icon "close" at bounding box center [266, 261] width 0 height 0
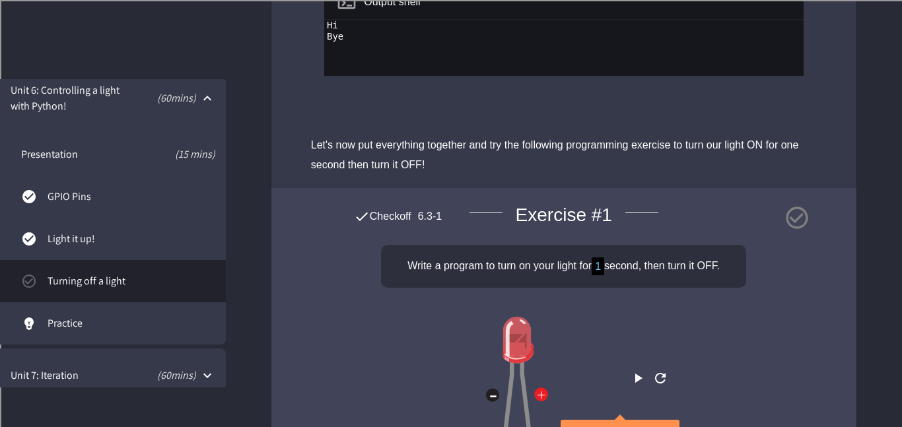
click at [389, 211] on span "Checkoff" at bounding box center [391, 216] width 42 height 11
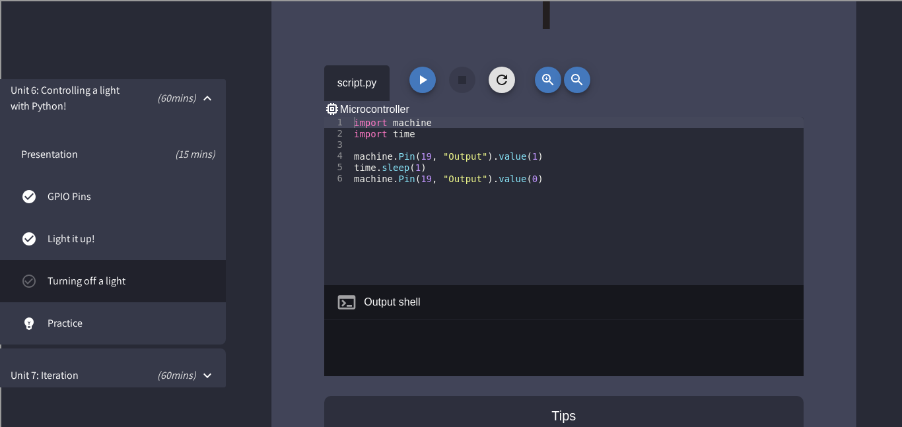
scroll to position [4151, 0]
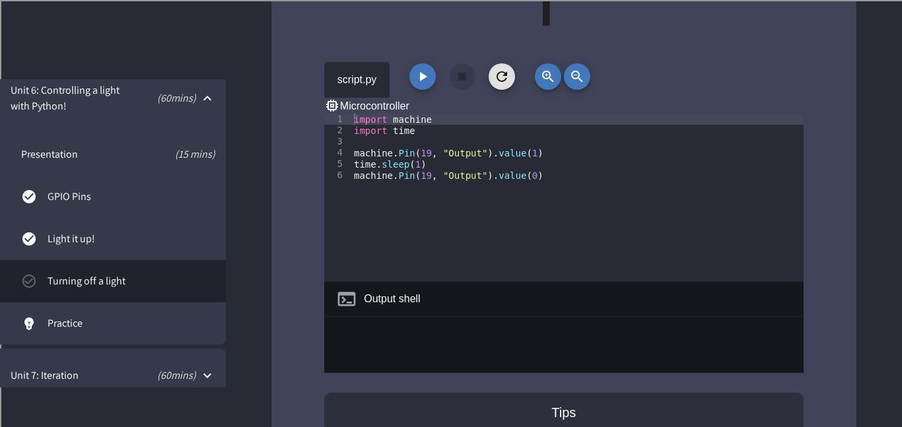
click at [81, 322] on span "Practice" at bounding box center [132, 324] width 168 height 16
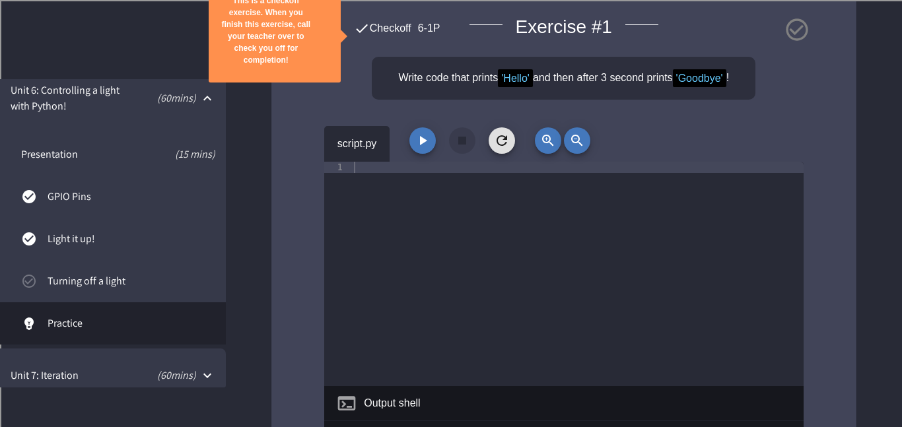
scroll to position [151, 0]
